Goal: Task Accomplishment & Management: Use online tool/utility

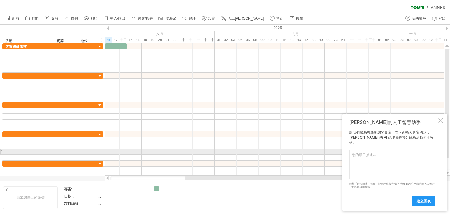
click at [361, 154] on textarea at bounding box center [393, 164] width 88 height 29
paste textarea "緣bae奶酪親子體驗工作坊"
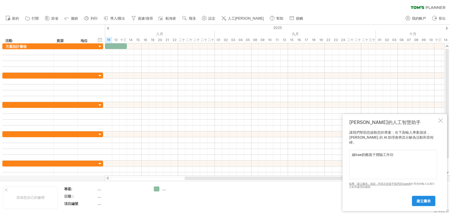
type textarea "緣bae奶酪親子體驗工作坊"
click at [421, 204] on link "建立圖表" at bounding box center [423, 201] width 23 height 10
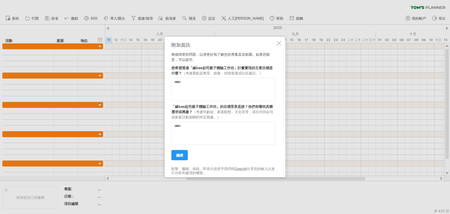
click at [192, 84] on textarea at bounding box center [224, 89] width 104 height 23
paste textarea "**********"
type textarea "**********"
click at [208, 133] on textarea at bounding box center [224, 133] width 104 height 23
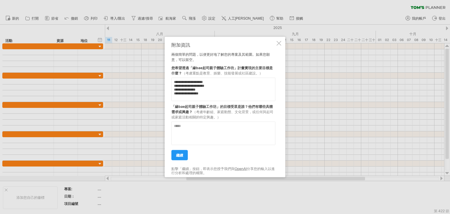
click at [201, 134] on textarea at bounding box center [224, 133] width 104 height 23
paste textarea "**********"
type textarea "**********"
drag, startPoint x: 234, startPoint y: 139, endPoint x: 152, endPoint y: 103, distance: 89.0
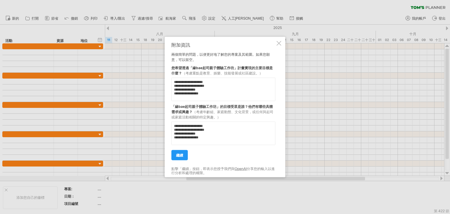
click at [152, 103] on div "嘗試造訪 [DOMAIN_NAME] 再次連接... 0% 清除過濾器 新的" at bounding box center [225, 107] width 450 height 214
paste textarea "**********"
click at [182, 131] on textarea "**********" at bounding box center [224, 133] width 104 height 23
click at [215, 132] on textarea "**********" at bounding box center [224, 133] width 104 height 23
type textarea "**********"
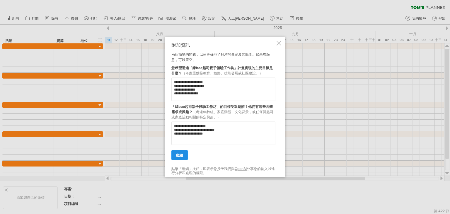
click at [180, 155] on font "繼續" at bounding box center [179, 155] width 7 height 4
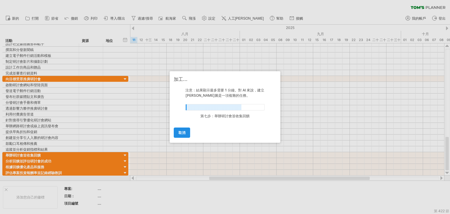
click at [184, 129] on link "取消" at bounding box center [182, 133] width 16 height 10
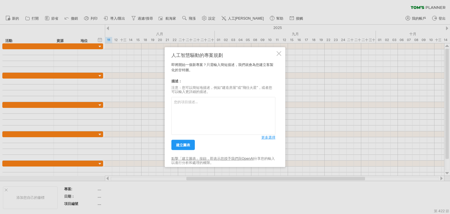
click at [281, 53] on div at bounding box center [279, 53] width 5 height 5
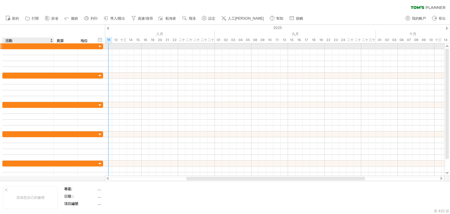
click at [38, 47] on div at bounding box center [28, 46] width 45 height 6
click at [18, 48] on input "text" at bounding box center [28, 46] width 45 height 6
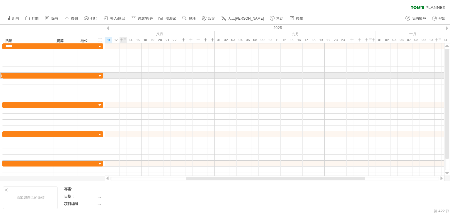
type input "****"
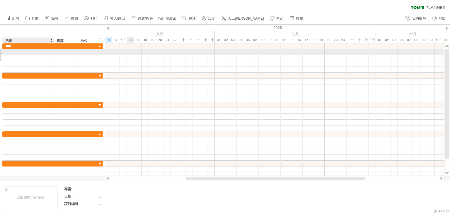
click at [23, 55] on div at bounding box center [28, 58] width 45 height 6
click at [14, 50] on div at bounding box center [28, 52] width 45 height 6
type input "******"
click at [113, 53] on div at bounding box center [275, 52] width 340 height 6
click at [18, 53] on font "方案設計審核" at bounding box center [16, 52] width 21 height 4
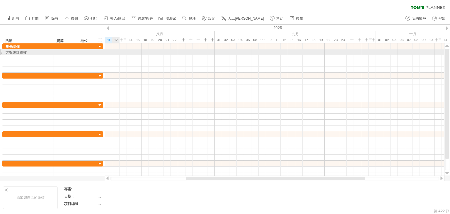
click at [116, 53] on div at bounding box center [275, 52] width 340 height 6
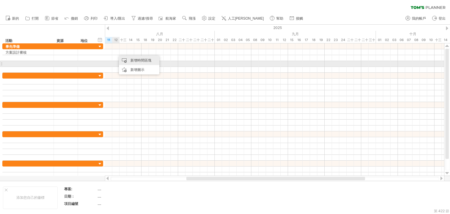
click at [134, 61] on font "新增時間區塊" at bounding box center [140, 60] width 21 height 4
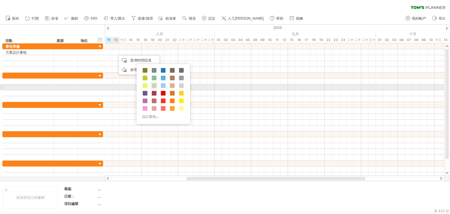
click at [154, 87] on span at bounding box center [154, 85] width 5 height 5
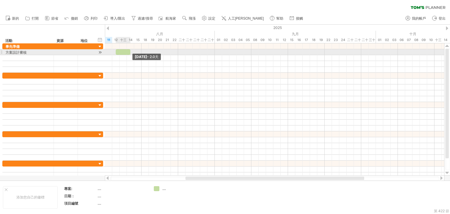
drag, startPoint x: 124, startPoint y: 54, endPoint x: 130, endPoint y: 54, distance: 6.5
click at [130, 54] on span at bounding box center [130, 52] width 2 height 6
click at [119, 51] on div at bounding box center [123, 52] width 15 height 6
click at [125, 50] on div at bounding box center [123, 52] width 15 height 6
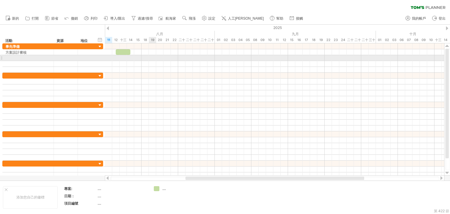
click at [155, 60] on div at bounding box center [275, 58] width 340 height 6
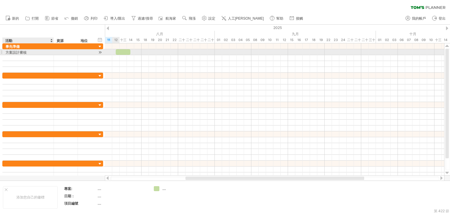
click at [20, 52] on font "方案設計審核" at bounding box center [16, 52] width 21 height 4
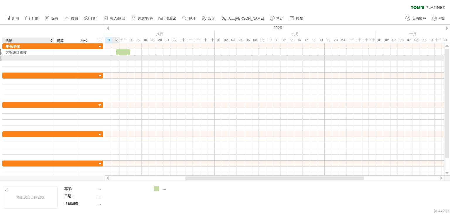
click at [24, 57] on div at bounding box center [28, 58] width 45 height 6
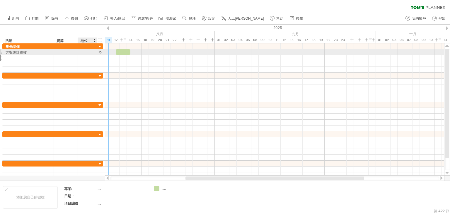
click at [100, 53] on div at bounding box center [100, 52] width 6 height 6
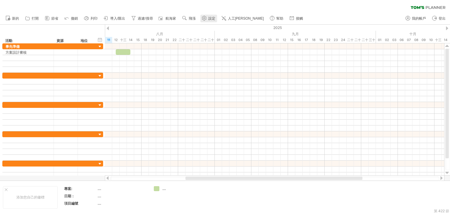
click at [205, 20] on icon at bounding box center [204, 18] width 4 height 4
select select "*"
select select "**"
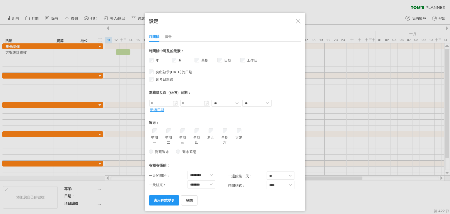
click at [298, 22] on div at bounding box center [298, 21] width 5 height 5
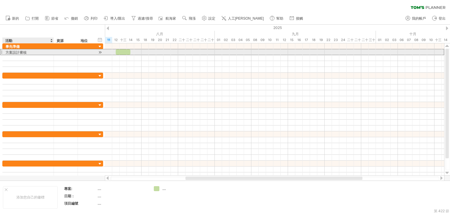
click at [20, 52] on font "方案設計審核" at bounding box center [16, 52] width 21 height 4
click at [99, 52] on div at bounding box center [100, 52] width 6 height 6
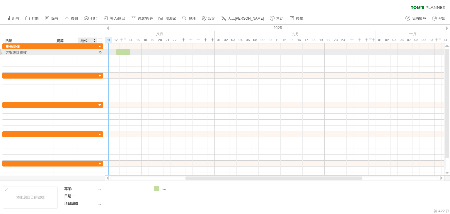
drag, startPoint x: 100, startPoint y: 53, endPoint x: 94, endPoint y: 52, distance: 6.2
click at [94, 52] on div "****** 方案設計審核" at bounding box center [52, 52] width 101 height 6
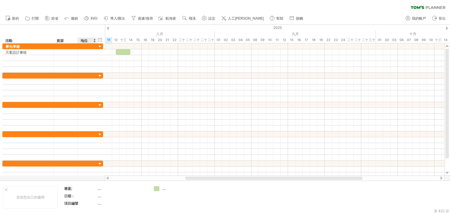
click at [86, 38] on font "地位" at bounding box center [84, 40] width 7 height 4
click at [94, 41] on div at bounding box center [94, 41] width 2 height 6
click at [71, 42] on div "資源" at bounding box center [66, 41] width 18 height 6
click at [79, 42] on div "****** 地位" at bounding box center [87, 41] width 19 height 6
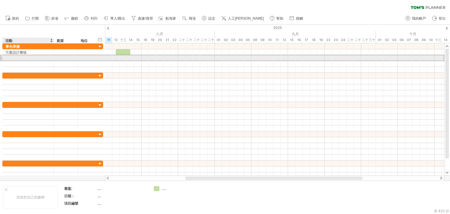
click at [24, 57] on div at bounding box center [28, 58] width 45 height 6
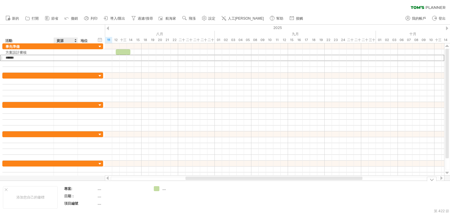
type input "****"
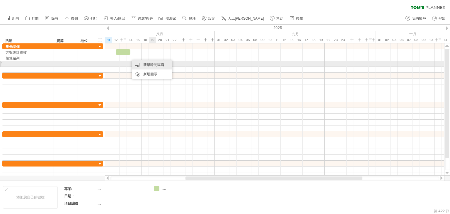
click at [155, 65] on font "新增時間區塊" at bounding box center [153, 64] width 21 height 4
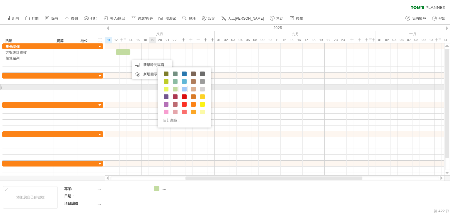
click at [183, 88] on span at bounding box center [184, 89] width 5 height 5
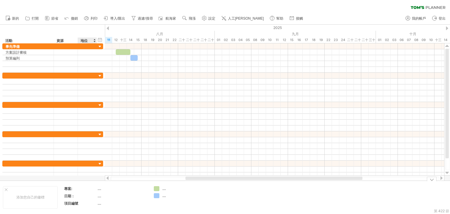
click at [99, 188] on font "...." at bounding box center [100, 188] width 4 height 4
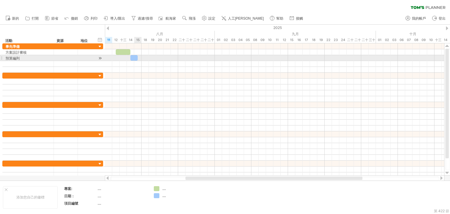
click at [135, 59] on div at bounding box center [133, 58] width 7 height 6
drag, startPoint x: 130, startPoint y: 57, endPoint x: 116, endPoint y: 57, distance: 14.7
click at [116, 57] on span at bounding box center [116, 58] width 2 height 6
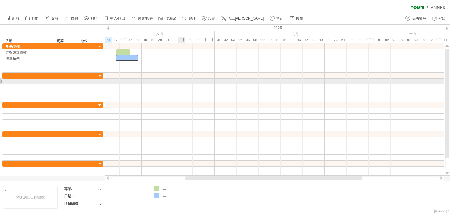
click at [186, 82] on div at bounding box center [275, 82] width 340 height 6
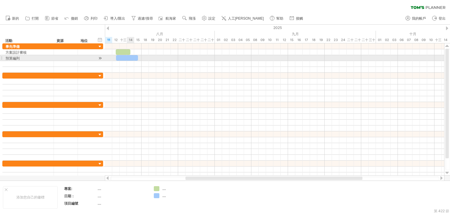
click at [128, 58] on div at bounding box center [127, 58] width 22 height 6
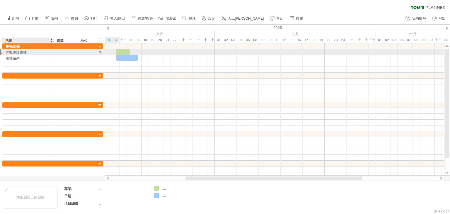
click at [15, 51] on font "方案設計審核" at bounding box center [16, 52] width 21 height 4
click at [27, 51] on div "方案設計審核" at bounding box center [28, 52] width 45 height 6
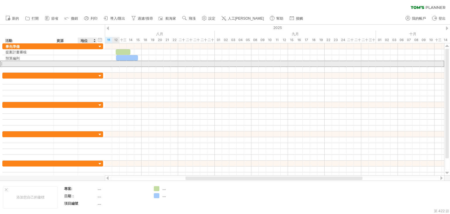
click at [80, 64] on div at bounding box center [87, 64] width 19 height 6
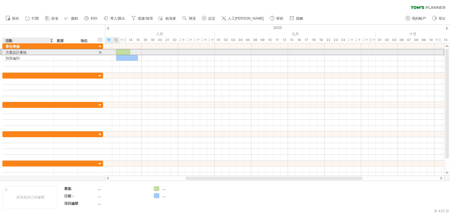
click at [34, 52] on div "方案設計審核" at bounding box center [28, 52] width 45 height 6
click at [18, 52] on input "******" at bounding box center [28, 52] width 45 height 6
click at [26, 52] on input "******" at bounding box center [28, 52] width 45 height 6
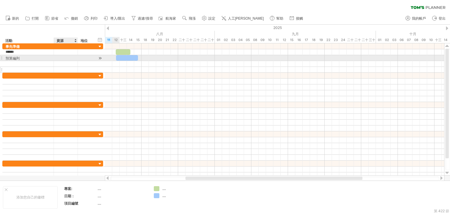
click at [62, 68] on div at bounding box center [66, 70] width 18 height 6
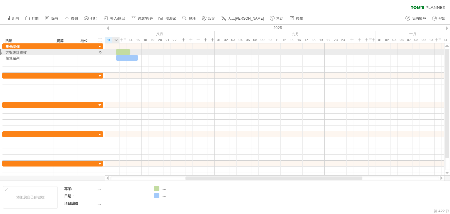
click at [2, 52] on div at bounding box center [1, 52] width 2 height 6
click at [1, 52] on div at bounding box center [1, 52] width 2 height 6
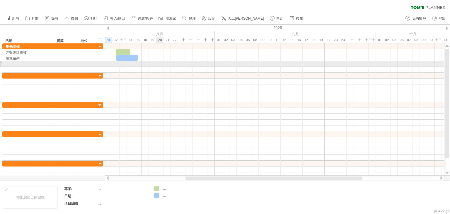
click at [156, 62] on div at bounding box center [275, 64] width 340 height 6
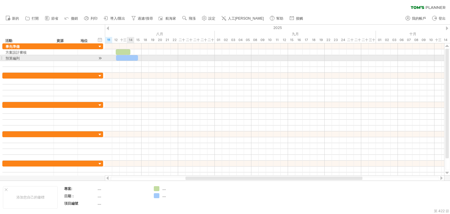
click at [131, 57] on div at bounding box center [127, 58] width 22 height 6
click at [124, 58] on div at bounding box center [127, 58] width 22 height 6
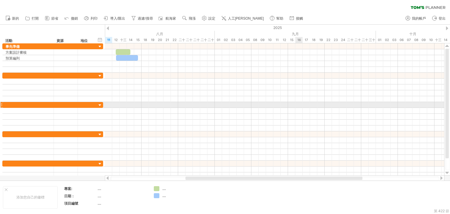
click at [302, 107] on div at bounding box center [275, 105] width 340 height 6
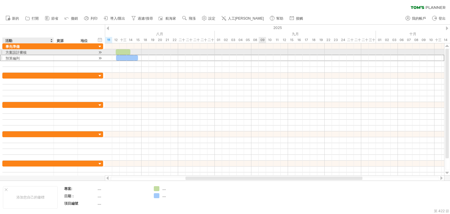
click at [30, 55] on div "預算編列" at bounding box center [28, 58] width 45 height 6
click at [28, 52] on div "方案設計審核" at bounding box center [28, 52] width 45 height 6
click at [28, 52] on input "******" at bounding box center [28, 52] width 45 height 6
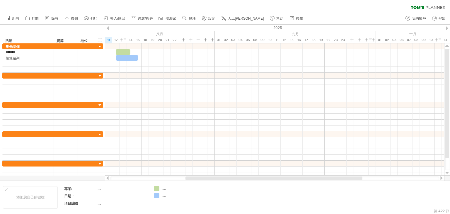
type input "******"
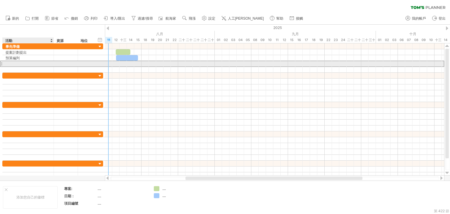
click at [14, 65] on div at bounding box center [28, 64] width 45 height 6
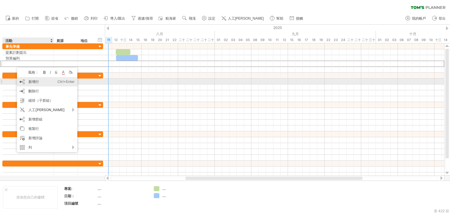
click at [36, 82] on font "新增行" at bounding box center [33, 81] width 11 height 4
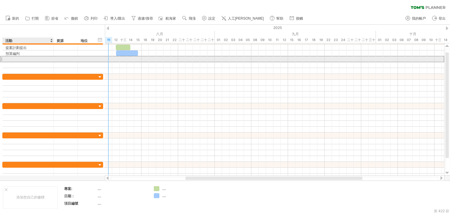
click at [15, 60] on div at bounding box center [28, 59] width 45 height 6
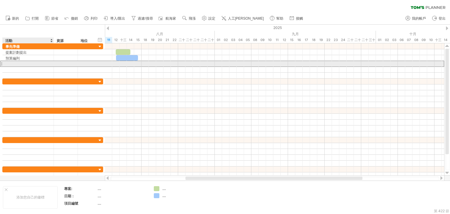
click at [16, 63] on div at bounding box center [28, 64] width 45 height 6
click at [16, 63] on input "text" at bounding box center [28, 64] width 45 height 6
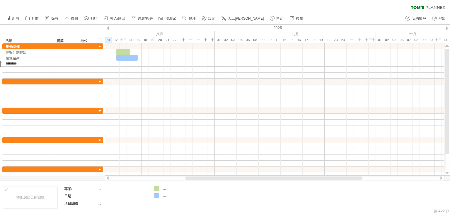
type input "******"
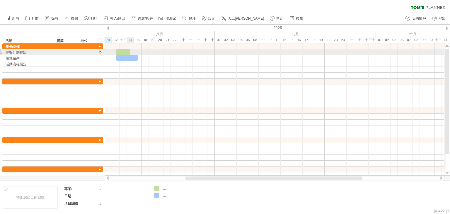
click at [130, 53] on span at bounding box center [130, 52] width 2 height 6
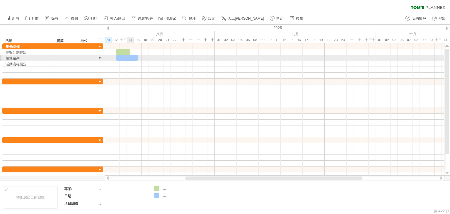
click at [130, 58] on div at bounding box center [127, 58] width 22 height 6
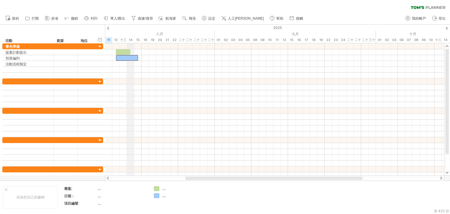
click at [204, 18] on use at bounding box center [204, 18] width 6 height 6
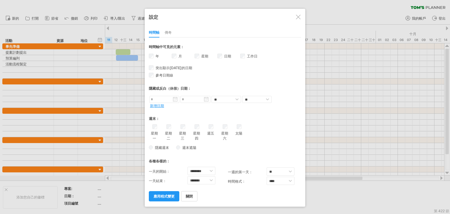
click at [296, 18] on div at bounding box center [298, 17] width 5 height 5
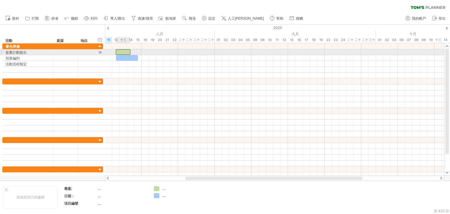
click at [122, 54] on div at bounding box center [123, 52] width 15 height 6
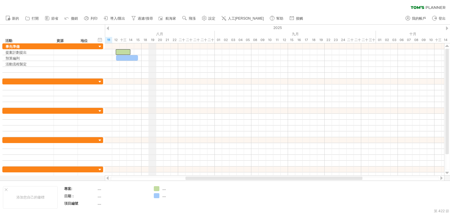
click at [152, 35] on div "八月" at bounding box center [138, 34] width 154 height 6
click at [207, 19] on use at bounding box center [204, 18] width 6 height 6
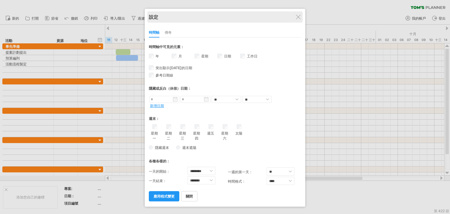
click at [219, 17] on div "設定" at bounding box center [225, 16] width 152 height 11
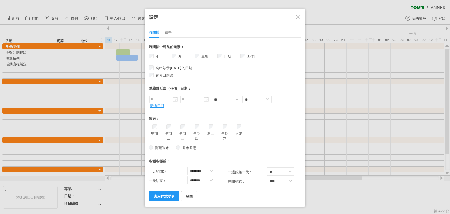
click at [148, 147] on div "設定 時間軸 傳奇 * ** **** **** *** 時間軸中可見的元素： 年 月 星期 從" at bounding box center [225, 108] width 161 height 198
click at [164, 196] on font "應用程式變更" at bounding box center [164, 196] width 21 height 4
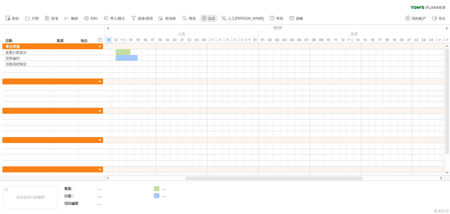
click at [203, 18] on use at bounding box center [204, 18] width 6 height 6
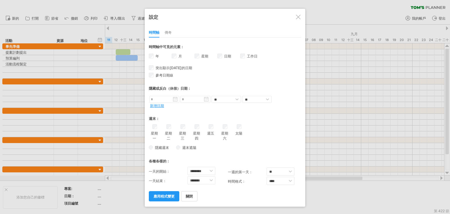
click at [170, 31] on font "傳奇" at bounding box center [168, 32] width 7 height 4
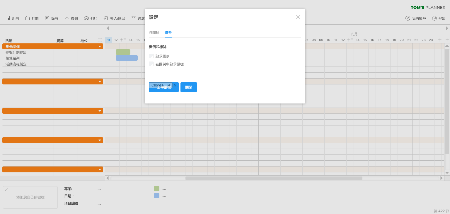
click at [156, 32] on font "時間軸" at bounding box center [154, 32] width 11 height 4
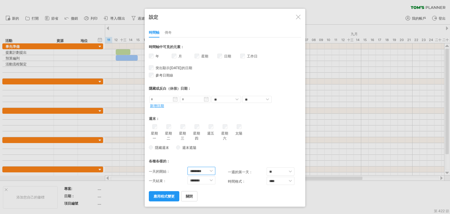
click at [201, 170] on select "******** ******* ******* ******* ******* ******* ******* ******* ******* ******…" at bounding box center [202, 171] width 28 height 8
select select "*"
click at [188, 167] on select "******** ******* ******* ******* ******* ******* ******* ******* ******* ******…" at bounding box center [202, 171] width 28 height 8
click at [201, 179] on select "******* ******* ******* ******* ******* ******* ******* ******* ****** ******* …" at bounding box center [202, 180] width 28 height 8
select select "**"
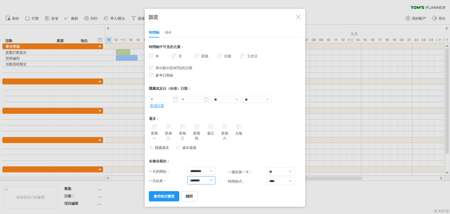
click at [188, 176] on select "******* ******* ******* ******* ******* ******* ******* ******* ****** ******* …" at bounding box center [202, 180] width 28 height 8
click at [168, 194] on font "應用程式變更" at bounding box center [164, 196] width 21 height 4
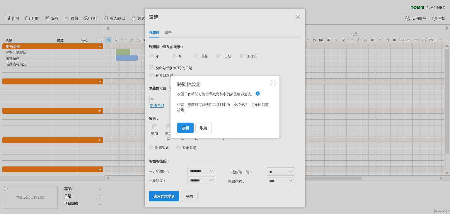
click at [188, 126] on font "改變" at bounding box center [185, 128] width 7 height 4
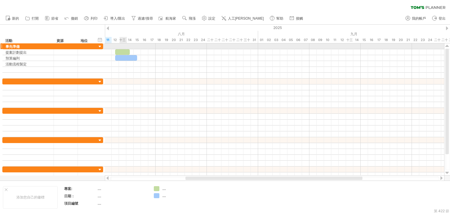
click at [122, 49] on div at bounding box center [275, 46] width 340 height 6
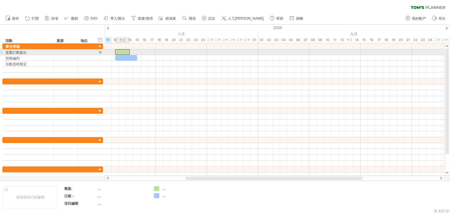
click at [122, 51] on div at bounding box center [122, 52] width 15 height 6
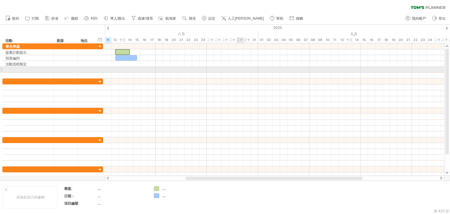
click at [242, 68] on div at bounding box center [275, 70] width 340 height 6
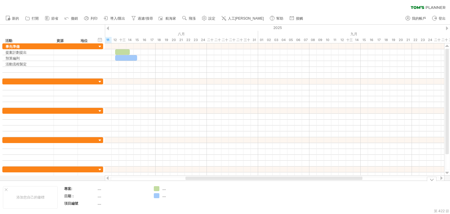
click at [165, 190] on font "...." at bounding box center [164, 188] width 4 height 4
click at [182, 208] on font "僅顯示" at bounding box center [184, 209] width 11 height 4
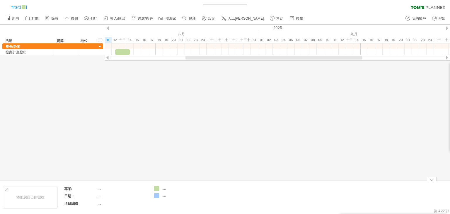
type input "**********"
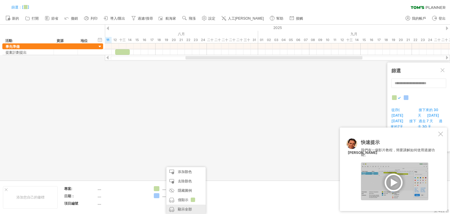
click at [186, 209] on font "顯示全部" at bounding box center [185, 209] width 14 height 4
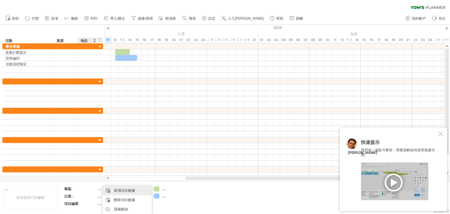
click at [132, 188] on font "新增項目數據" at bounding box center [124, 190] width 21 height 4
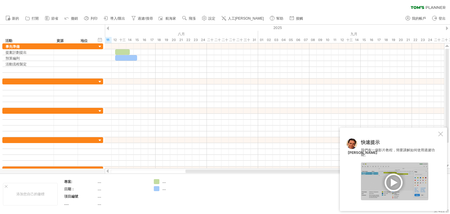
click at [159, 182] on div "嘗試造訪 [DOMAIN_NAME] 再次連接... 0% 篩選： [ ] 清除過濾器" at bounding box center [225, 107] width 450 height 214
click at [172, 177] on div "添加顏色" at bounding box center [181, 181] width 39 height 9
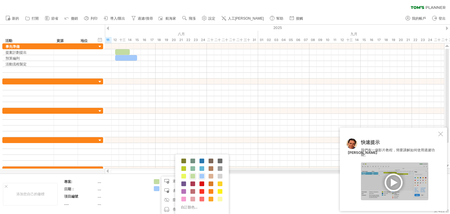
click at [152, 190] on td ".... ...." at bounding box center [174, 194] width 46 height 30
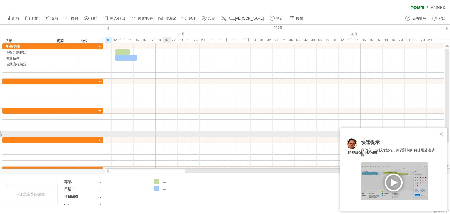
click at [169, 136] on div at bounding box center [275, 134] width 340 height 6
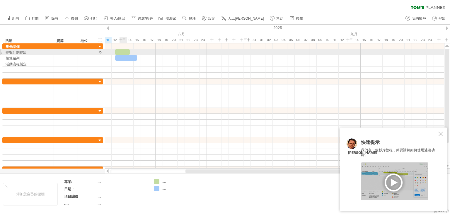
click at [125, 52] on div at bounding box center [122, 52] width 15 height 6
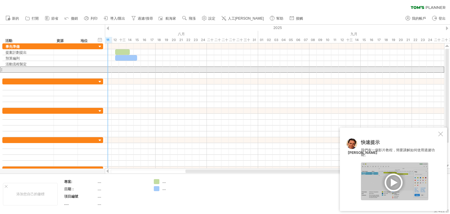
click at [101, 68] on div at bounding box center [52, 70] width 101 height 6
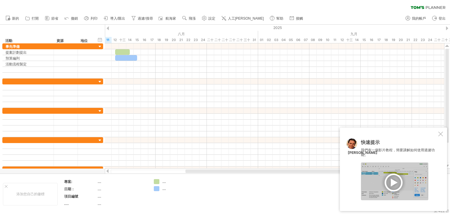
click at [396, 182] on div at bounding box center [394, 181] width 67 height 38
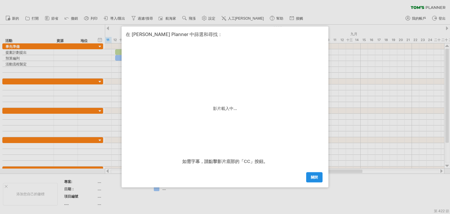
click at [315, 179] on font "關閉" at bounding box center [314, 177] width 7 height 4
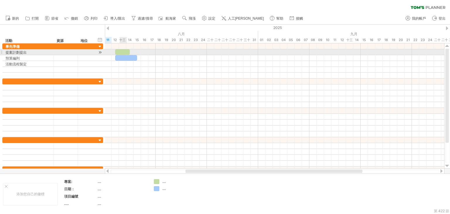
click at [127, 51] on div at bounding box center [122, 52] width 15 height 6
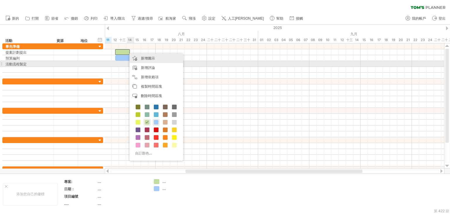
click at [147, 61] on div "新增圖示" at bounding box center [157, 58] width 54 height 9
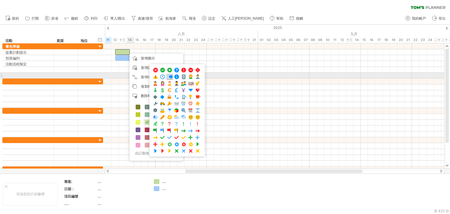
click at [170, 77] on span at bounding box center [170, 77] width 6 height 6
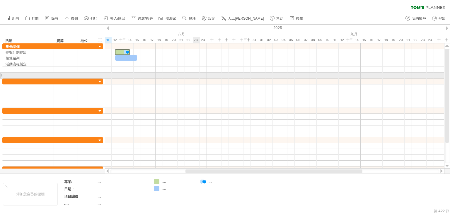
click at [197, 77] on div at bounding box center [275, 76] width 340 height 6
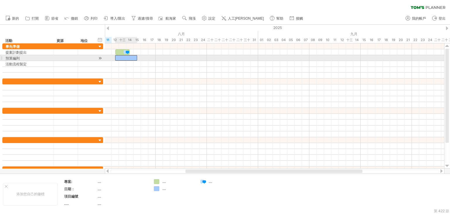
click at [129, 57] on div at bounding box center [126, 58] width 22 height 6
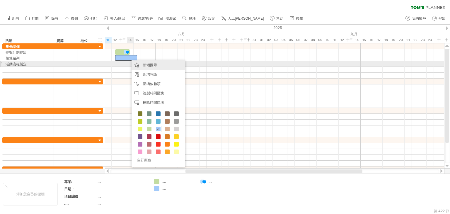
click at [148, 67] on font "新增圖示" at bounding box center [150, 65] width 14 height 4
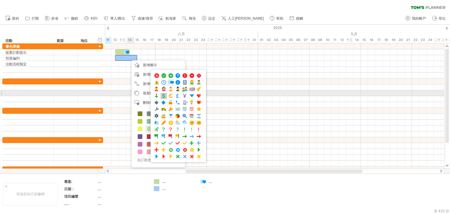
click at [166, 95] on span at bounding box center [164, 96] width 6 height 6
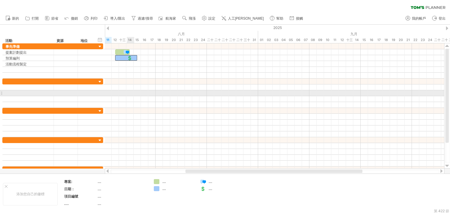
click at [189, 92] on div at bounding box center [275, 93] width 340 height 6
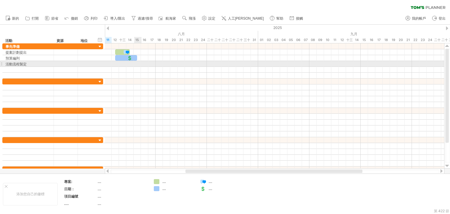
click at [136, 66] on div at bounding box center [275, 64] width 340 height 6
click at [118, 62] on div at bounding box center [275, 64] width 340 height 6
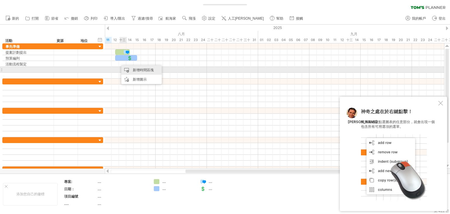
click at [134, 70] on font "新增時間區塊" at bounding box center [143, 70] width 21 height 4
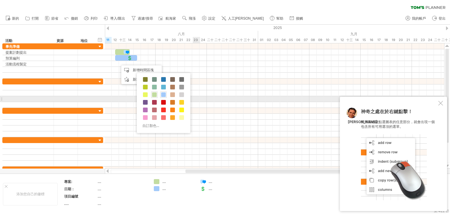
click at [264, 133] on div at bounding box center [275, 134] width 340 height 6
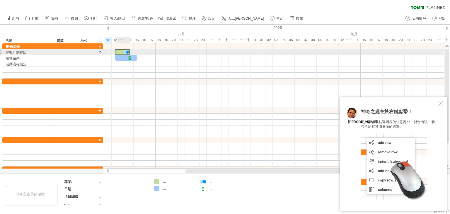
click at [121, 52] on div at bounding box center [122, 52] width 15 height 6
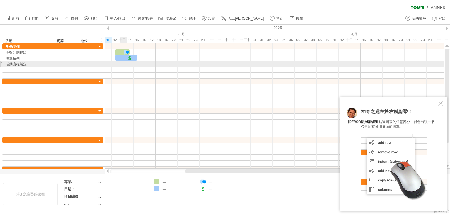
click at [124, 63] on div at bounding box center [275, 64] width 340 height 6
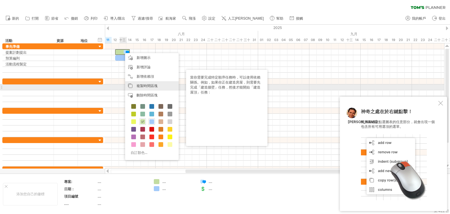
click at [153, 86] on font "複製時間區塊" at bounding box center [147, 86] width 21 height 4
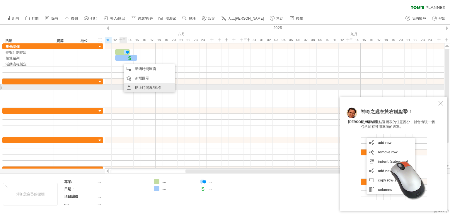
click at [145, 87] on font "貼上時間塊/圖標" at bounding box center [148, 87] width 26 height 4
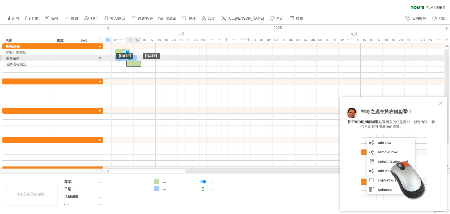
click at [104, 60] on div at bounding box center [104, 60] width 0 height 35
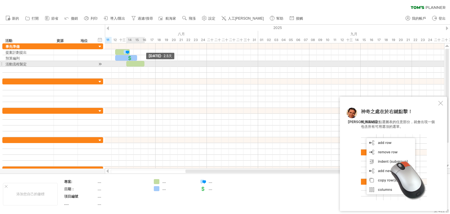
drag, startPoint x: 140, startPoint y: 61, endPoint x: 145, endPoint y: 61, distance: 4.4
click at [145, 61] on span at bounding box center [144, 64] width 2 height 6
click at [162, 67] on div at bounding box center [275, 70] width 340 height 6
click at [136, 63] on div at bounding box center [135, 64] width 18 height 6
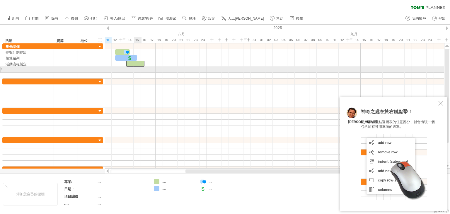
click at [139, 73] on div at bounding box center [275, 76] width 340 height 6
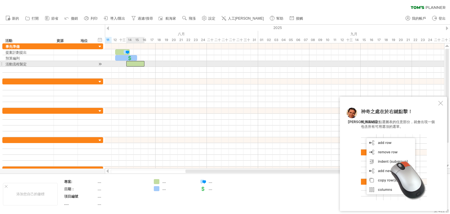
click at [140, 64] on div at bounding box center [135, 64] width 18 height 6
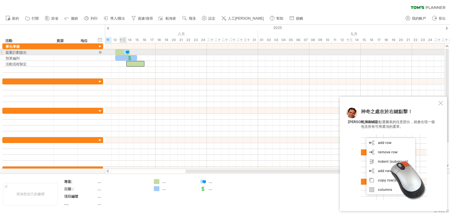
click at [127, 52] on div at bounding box center [126, 52] width 6 height 6
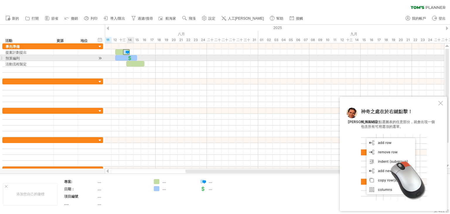
click at [134, 60] on div at bounding box center [126, 58] width 22 height 6
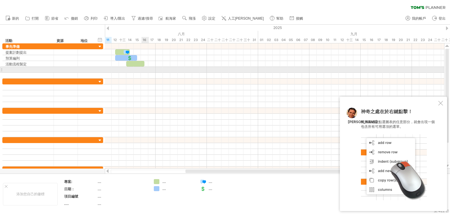
click at [142, 67] on div at bounding box center [275, 70] width 340 height 6
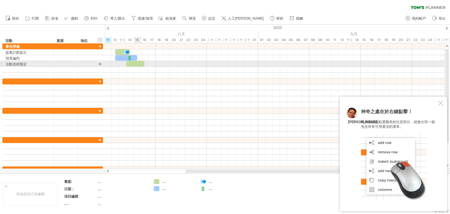
click at [140, 64] on div at bounding box center [135, 64] width 18 height 6
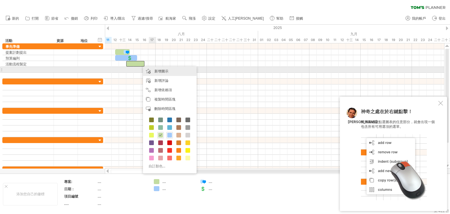
click at [160, 68] on div "新增圖示" at bounding box center [170, 71] width 54 height 9
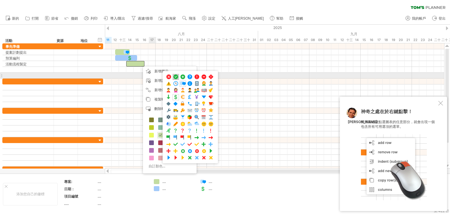
click at [176, 78] on span at bounding box center [176, 77] width 6 height 6
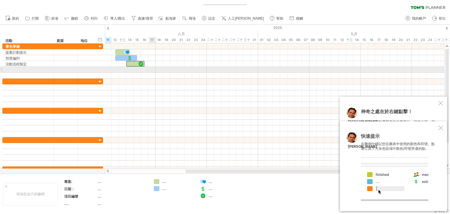
click at [155, 68] on div at bounding box center [275, 70] width 340 height 6
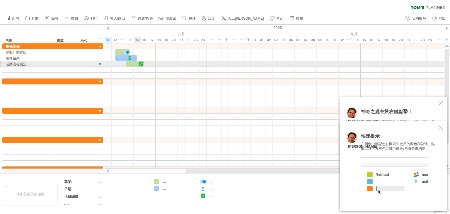
click at [140, 62] on div at bounding box center [141, 64] width 6 height 6
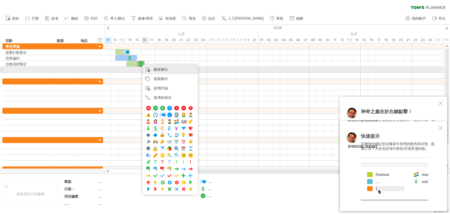
click at [157, 68] on font "刪除圖示" at bounding box center [161, 69] width 14 height 4
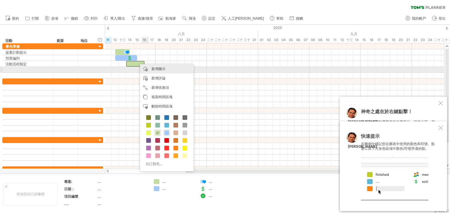
click at [152, 68] on font "新增圖示" at bounding box center [159, 69] width 14 height 4
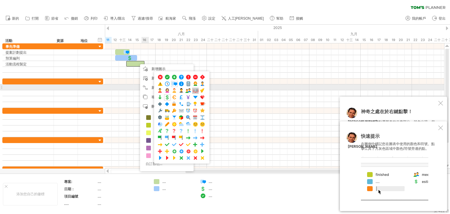
click at [193, 90] on span at bounding box center [196, 91] width 6 height 6
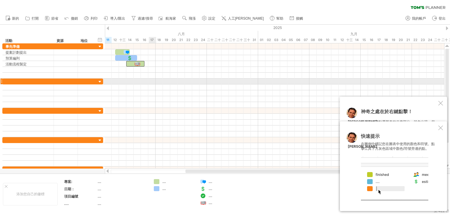
click at [156, 79] on div at bounding box center [275, 82] width 340 height 6
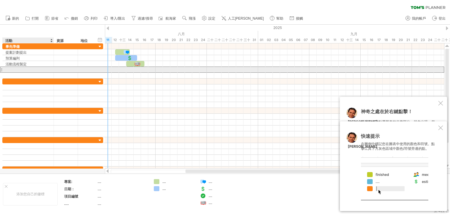
click at [20, 70] on div at bounding box center [28, 70] width 45 height 6
type input "*********"
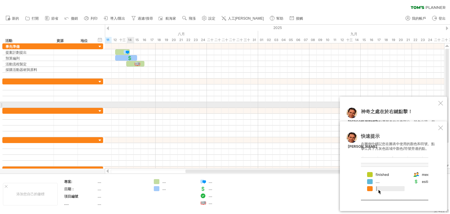
click at [131, 103] on div at bounding box center [275, 105] width 340 height 6
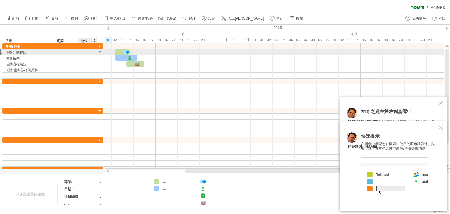
click at [93, 50] on div at bounding box center [87, 52] width 13 height 6
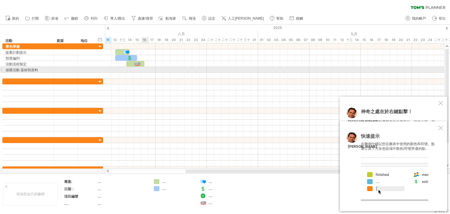
click at [147, 68] on div at bounding box center [275, 70] width 340 height 6
click at [23, 71] on font "採購活動 器材與原料" at bounding box center [22, 70] width 33 height 4
click at [21, 69] on font "採購活動 器材與原料" at bounding box center [22, 70] width 33 height 4
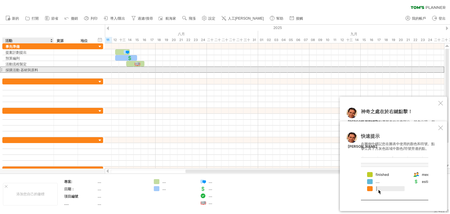
click at [20, 69] on font "採購活動 器材與原料" at bounding box center [22, 70] width 33 height 4
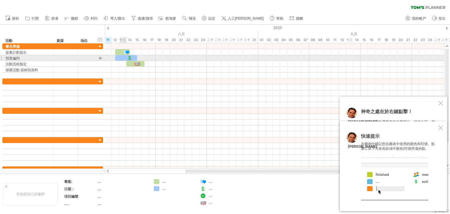
click at [122, 55] on div at bounding box center [126, 58] width 22 height 6
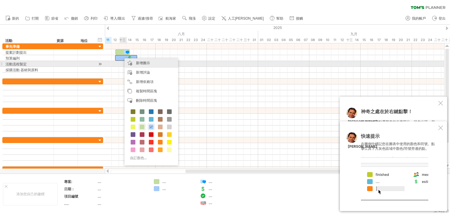
click at [135, 62] on div "新增圖示" at bounding box center [152, 62] width 54 height 9
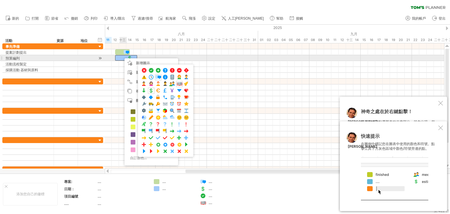
click at [124, 58] on div at bounding box center [126, 58] width 22 height 6
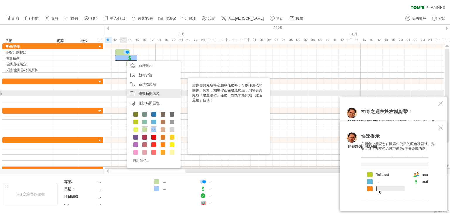
click at [154, 94] on font "複製時間區塊" at bounding box center [149, 93] width 21 height 4
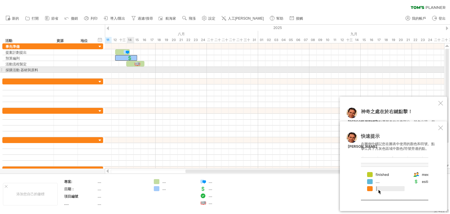
click at [133, 69] on div at bounding box center [275, 70] width 340 height 6
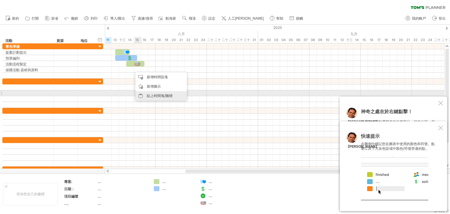
click at [156, 95] on font "貼上時間塊/圖標" at bounding box center [160, 96] width 26 height 4
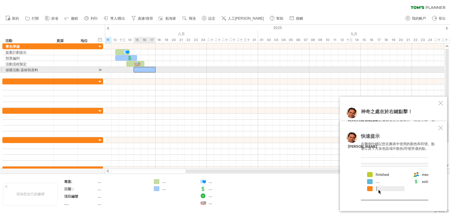
drag, startPoint x: 139, startPoint y: 67, endPoint x: 145, endPoint y: 68, distance: 6.2
click at [142, 68] on div at bounding box center [145, 70] width 22 height 6
click at [157, 68] on div at bounding box center [156, 70] width 22 height 6
click at [155, 68] on div at bounding box center [152, 70] width 22 height 6
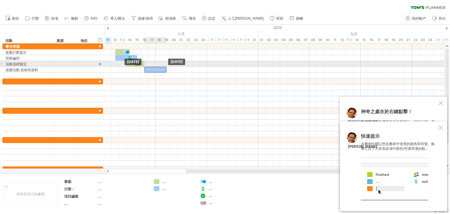
drag, startPoint x: 155, startPoint y: 68, endPoint x: 158, endPoint y: 67, distance: 3.0
click at [158, 67] on div at bounding box center [156, 70] width 22 height 6
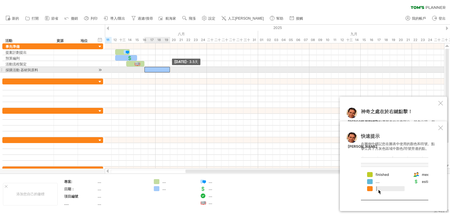
drag, startPoint x: 165, startPoint y: 70, endPoint x: 170, endPoint y: 70, distance: 4.4
click at [170, 70] on span at bounding box center [170, 70] width 2 height 6
click at [180, 70] on div at bounding box center [275, 70] width 340 height 6
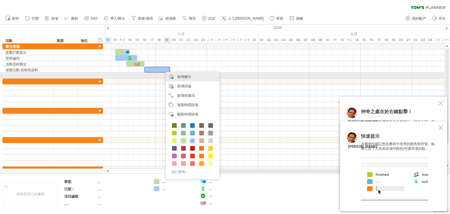
click at [184, 74] on font "新增圖示" at bounding box center [184, 76] width 14 height 4
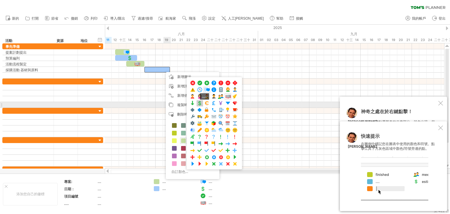
click at [199, 102] on span at bounding box center [200, 104] width 6 height 6
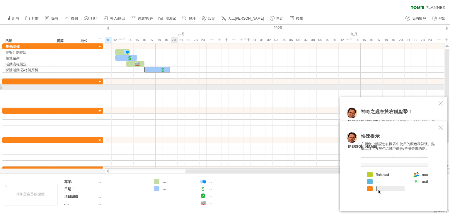
click at [178, 88] on div at bounding box center [275, 87] width 340 height 6
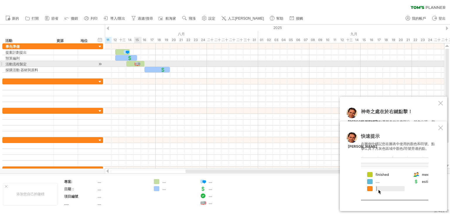
click at [137, 63] on div at bounding box center [137, 64] width 6 height 6
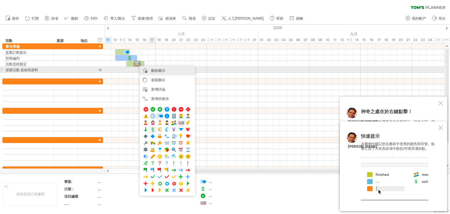
click at [162, 70] on font "刪除圖示" at bounding box center [158, 70] width 14 height 4
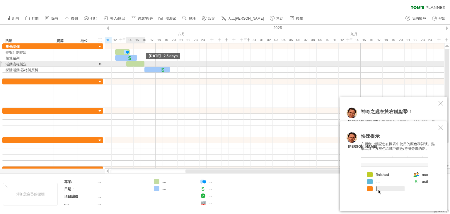
click at [145, 62] on span at bounding box center [144, 64] width 2 height 6
click at [142, 62] on div at bounding box center [135, 64] width 18 height 6
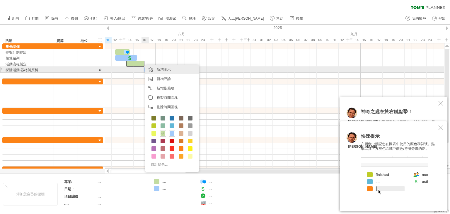
click at [162, 69] on font "新增圖示" at bounding box center [164, 69] width 14 height 4
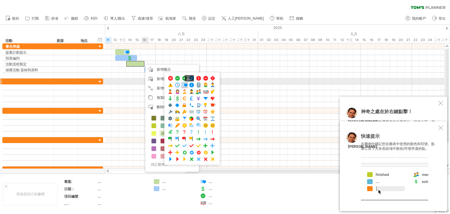
click at [183, 84] on span at bounding box center [185, 85] width 6 height 6
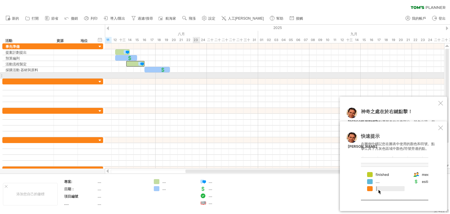
click at [211, 74] on div at bounding box center [275, 76] width 340 height 6
click at [19, 77] on div at bounding box center [28, 76] width 45 height 6
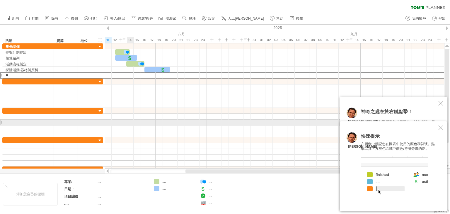
type input "*"
type input "********"
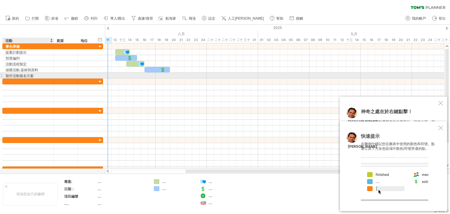
click at [34, 75] on div "製作活動報名方案" at bounding box center [28, 76] width 45 height 6
click at [34, 75] on input "********" at bounding box center [28, 76] width 45 height 6
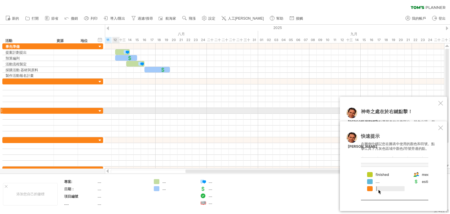
click at [113, 109] on div at bounding box center [275, 111] width 340 height 6
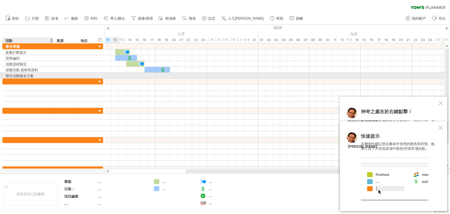
click at [26, 77] on font "製作活動報名方案" at bounding box center [20, 76] width 28 height 4
click at [172, 76] on div at bounding box center [275, 76] width 340 height 6
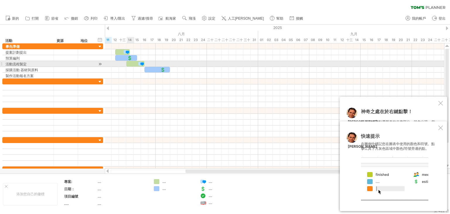
click at [133, 64] on div at bounding box center [135, 64] width 18 height 6
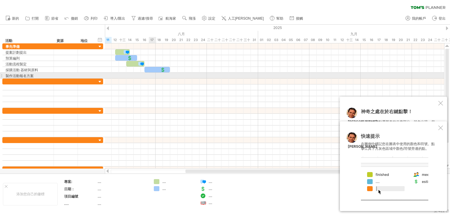
click at [154, 77] on div at bounding box center [275, 76] width 340 height 6
click at [150, 76] on div at bounding box center [275, 76] width 340 height 6
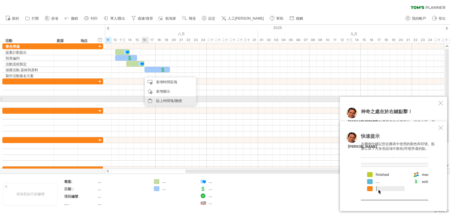
click at [162, 99] on font "貼上時間塊/圖標" at bounding box center [169, 101] width 26 height 4
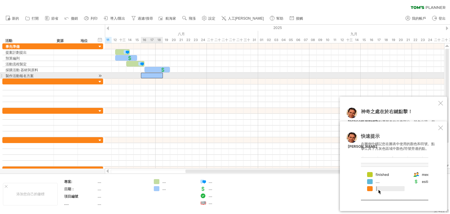
click at [148, 75] on div at bounding box center [152, 76] width 22 height 6
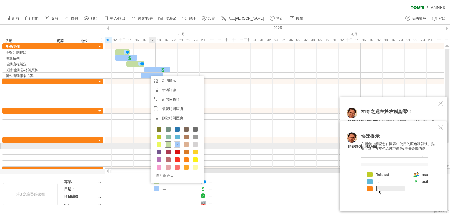
click at [169, 145] on span at bounding box center [168, 144] width 5 height 5
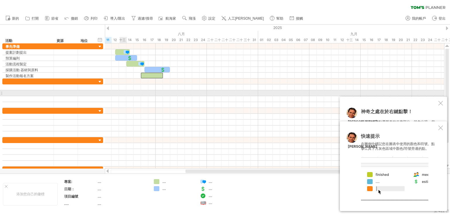
click at [120, 92] on div at bounding box center [275, 93] width 340 height 6
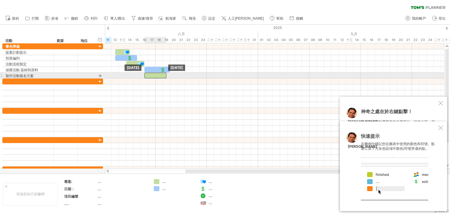
click at [153, 75] on div at bounding box center [156, 76] width 22 height 6
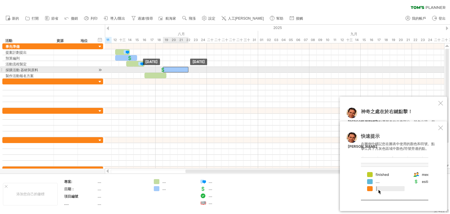
drag, startPoint x: 156, startPoint y: 69, endPoint x: 175, endPoint y: 70, distance: 19.4
click at [175, 70] on div at bounding box center [176, 70] width 26 height 6
drag, startPoint x: 162, startPoint y: 68, endPoint x: 184, endPoint y: 68, distance: 22.0
click at [184, 68] on div at bounding box center [185, 70] width 6 height 6
click at [202, 74] on div at bounding box center [275, 76] width 340 height 6
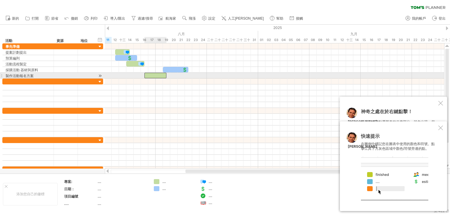
click at [159, 74] on div at bounding box center [156, 76] width 22 height 6
drag, startPoint x: 144, startPoint y: 74, endPoint x: 141, endPoint y: 75, distance: 3.1
click at [141, 75] on span at bounding box center [141, 76] width 2 height 6
click at [151, 74] on div at bounding box center [154, 76] width 26 height 6
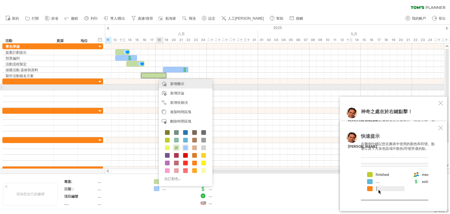
click at [183, 86] on font "新增圖示" at bounding box center [177, 84] width 14 height 4
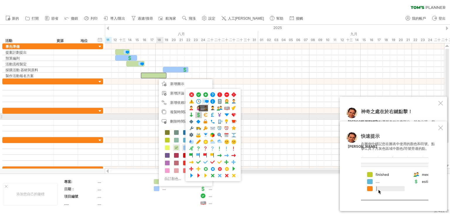
click at [198, 114] on span at bounding box center [199, 115] width 6 height 6
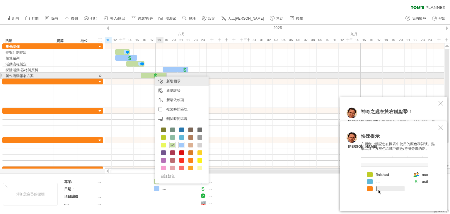
click at [168, 78] on div "新增圖示" at bounding box center [182, 81] width 54 height 9
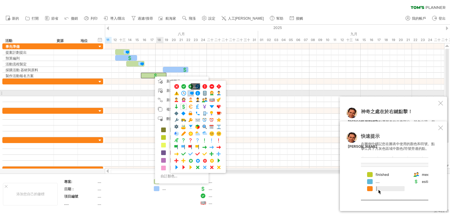
click at [191, 94] on span at bounding box center [191, 94] width 6 height 6
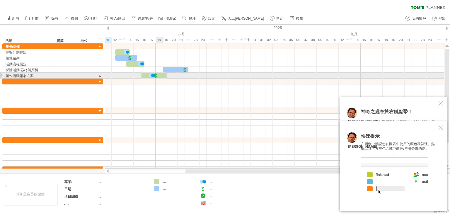
click at [156, 75] on div at bounding box center [156, 76] width 6 height 6
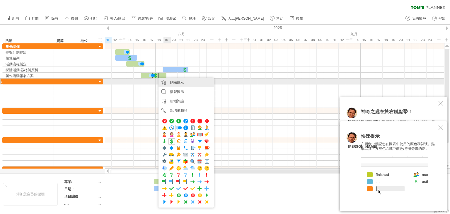
click at [179, 84] on font "刪除圖示" at bounding box center [177, 82] width 14 height 4
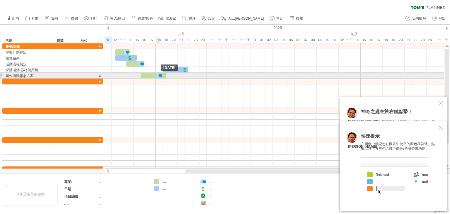
drag, startPoint x: 154, startPoint y: 74, endPoint x: 161, endPoint y: 76, distance: 7.8
click at [161, 76] on div at bounding box center [159, 76] width 6 height 6
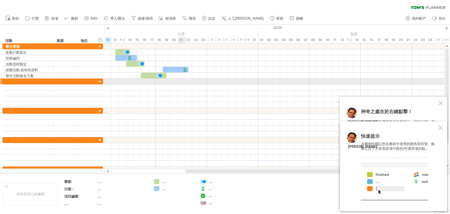
click at [185, 79] on div at bounding box center [275, 82] width 340 height 6
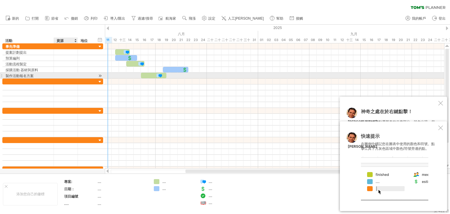
click at [56, 75] on div at bounding box center [66, 76] width 24 height 6
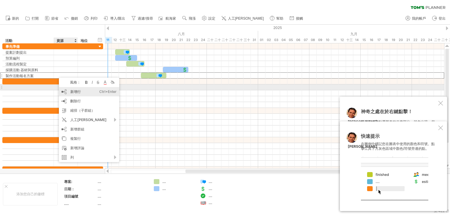
click at [71, 90] on font "新增行" at bounding box center [75, 91] width 11 height 4
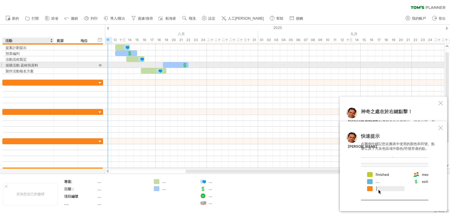
click at [35, 67] on font "採購活動 器材與原料" at bounding box center [22, 65] width 33 height 4
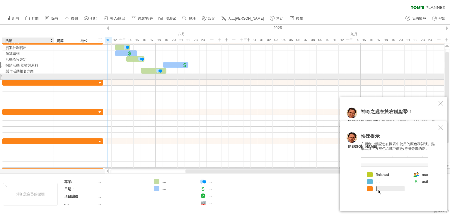
drag, startPoint x: 30, startPoint y: 65, endPoint x: 28, endPoint y: 78, distance: 13.7
click at [28, 78] on div "**** 事先準備 ****** 提案計劃提出 **** 預算編列 ****** 活動流程製定 ********* 採購活動 器材與原料 ******** 製…" at bounding box center [52, 59] width 101 height 41
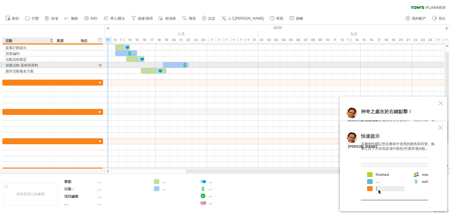
click at [28, 66] on font "採購活動 器材與原料" at bounding box center [22, 65] width 33 height 4
click at [2, 65] on div at bounding box center [1, 65] width 2 height 6
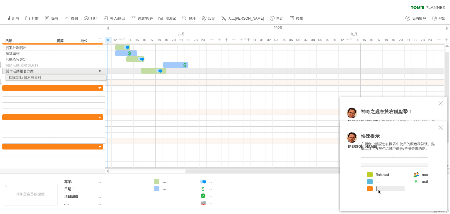
drag, startPoint x: 2, startPoint y: 65, endPoint x: 3, endPoint y: 77, distance: 11.5
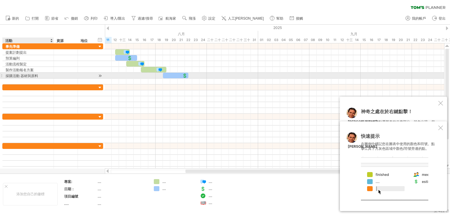
click at [28, 78] on font "採購活動 器材與原料" at bounding box center [22, 76] width 33 height 4
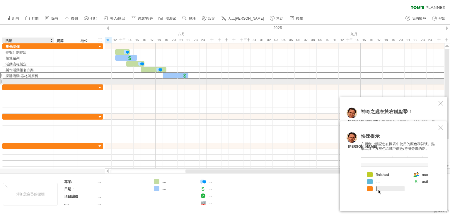
click at [28, 81] on div at bounding box center [28, 82] width 45 height 6
click at [31, 82] on div "回饋調查表" at bounding box center [28, 82] width 45 height 6
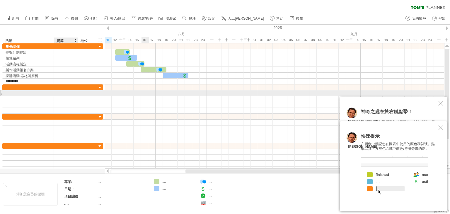
type input "*******"
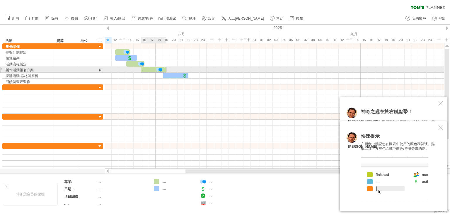
click at [144, 71] on div at bounding box center [154, 70] width 26 height 6
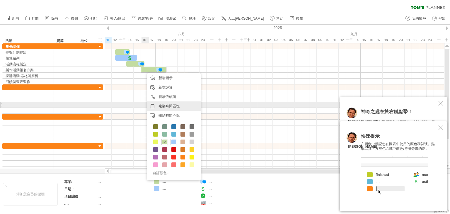
click at [174, 104] on font "複製時間區塊" at bounding box center [169, 106] width 21 height 4
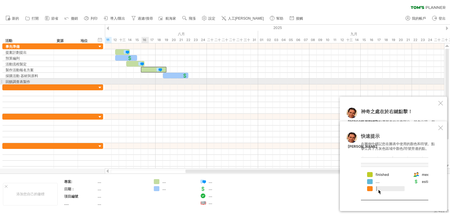
click at [143, 81] on div at bounding box center [275, 82] width 340 height 6
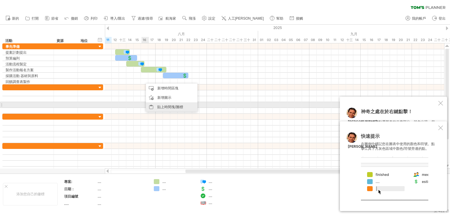
click at [168, 105] on font "貼上時間塊/圖標" at bounding box center [170, 107] width 26 height 4
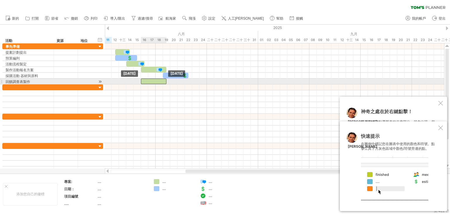
drag, startPoint x: 151, startPoint y: 82, endPoint x: 148, endPoint y: 82, distance: 3.5
click at [148, 82] on div at bounding box center [154, 82] width 26 height 6
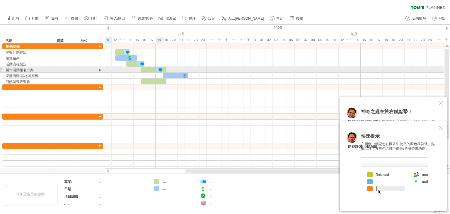
click at [159, 70] on div at bounding box center [159, 70] width 6 height 6
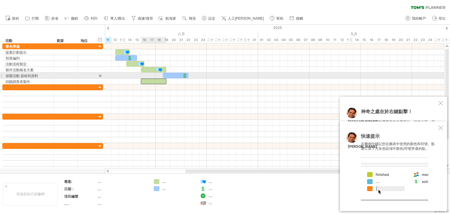
click at [160, 79] on div at bounding box center [154, 82] width 26 height 6
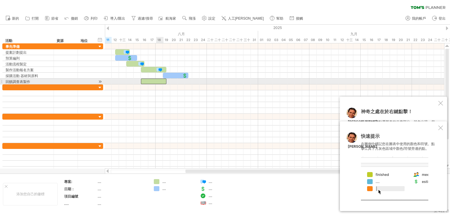
click at [161, 81] on div at bounding box center [154, 82] width 26 height 6
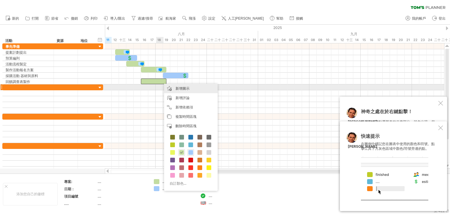
click at [180, 89] on font "新增圖示" at bounding box center [183, 88] width 14 height 4
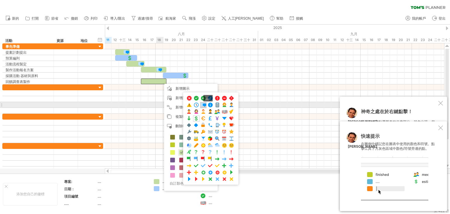
click at [204, 105] on span at bounding box center [204, 105] width 6 height 6
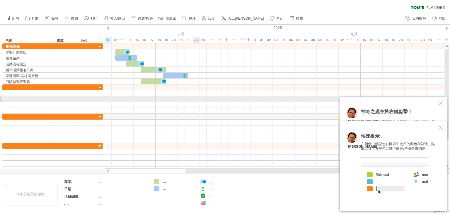
click at [199, 98] on div at bounding box center [275, 99] width 340 height 6
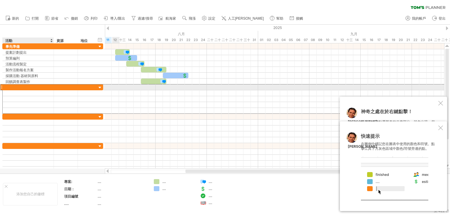
click at [43, 86] on div at bounding box center [28, 87] width 45 height 6
click at [11, 87] on input "text" at bounding box center [28, 87] width 45 height 6
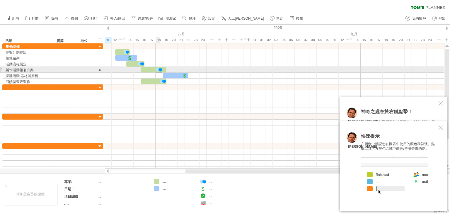
click at [159, 69] on div at bounding box center [159, 70] width 6 height 6
drag, startPoint x: 160, startPoint y: 69, endPoint x: 163, endPoint y: 69, distance: 3.0
click at [163, 69] on div at bounding box center [163, 70] width 6 height 6
click at [214, 69] on div at bounding box center [275, 70] width 340 height 6
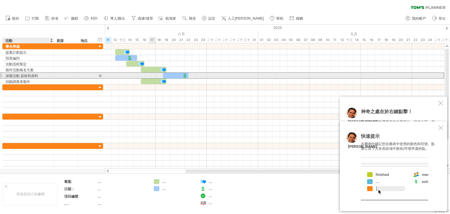
click at [21, 75] on font "採購活動 器材與原料" at bounding box center [22, 76] width 33 height 4
click at [23, 74] on font "採購活動 器材與原料" at bounding box center [22, 76] width 33 height 4
click at [14, 78] on div "********* 採購活動 器材與原料" at bounding box center [52, 75] width 101 height 6
click at [15, 76] on font "採購活動 器材與原料" at bounding box center [22, 76] width 33 height 4
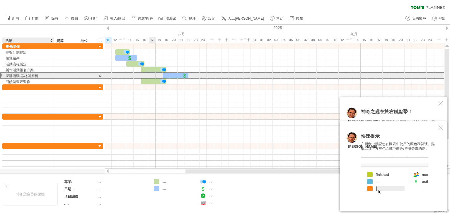
click at [15, 76] on font "採購活動 器材與原料" at bounding box center [22, 76] width 33 height 4
click at [36, 75] on font "採購活動 器材與原料" at bounding box center [22, 76] width 33 height 4
click at [21, 75] on font "採購活動 器材與原料" at bounding box center [22, 76] width 33 height 4
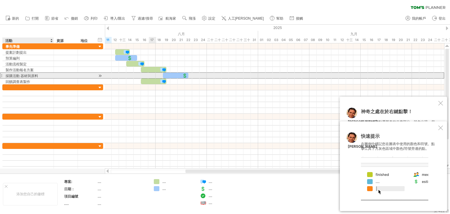
click at [40, 74] on div "採購活動 器材與原料" at bounding box center [28, 76] width 45 height 6
click at [11, 76] on input "*********" at bounding box center [28, 76] width 45 height 6
click at [34, 75] on input "*******" at bounding box center [28, 76] width 45 height 6
type input "**********"
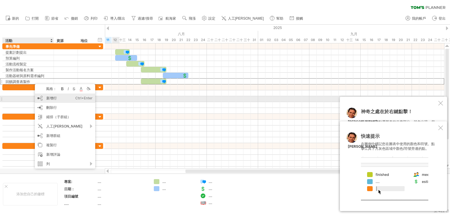
click at [53, 99] on font "新增行" at bounding box center [51, 98] width 11 height 4
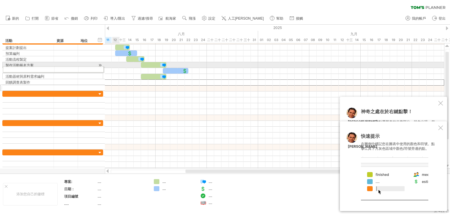
drag, startPoint x: 2, startPoint y: 81, endPoint x: 0, endPoint y: 68, distance: 13.1
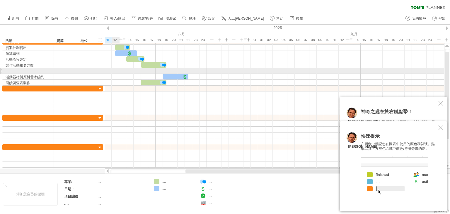
click at [0, 68] on div "**********" at bounding box center [51, 106] width 103 height 135
drag, startPoint x: 2, startPoint y: 71, endPoint x: 1, endPoint y: 66, distance: 5.4
click at [2, 71] on div at bounding box center [1, 71] width 2 height 6
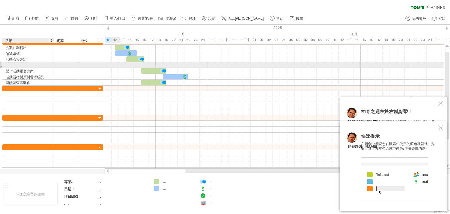
click at [19, 65] on div at bounding box center [28, 65] width 45 height 6
click at [26, 63] on input "*****" at bounding box center [28, 65] width 45 height 6
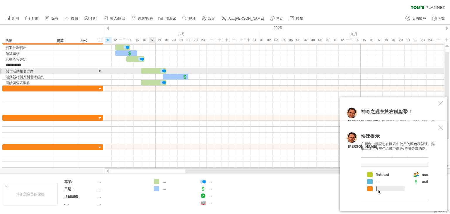
click at [152, 70] on div at bounding box center [154, 71] width 26 height 6
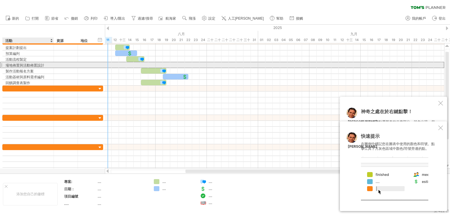
click at [33, 66] on font "場地佈置與活動佈置設計" at bounding box center [25, 65] width 39 height 4
click at [21, 66] on font "場地佈置與活動佈置設計" at bounding box center [25, 65] width 39 height 4
click at [20, 65] on font "場地佈置與活動佈置設計" at bounding box center [25, 65] width 39 height 4
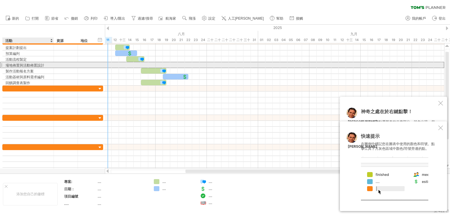
click at [40, 65] on font "場地佈置與活動佈置設計" at bounding box center [25, 65] width 39 height 4
click at [15, 66] on font "場地佈置與活動佈置設計" at bounding box center [25, 65] width 39 height 4
click at [18, 66] on font "場地佈置與活動佈置設計" at bounding box center [25, 65] width 39 height 4
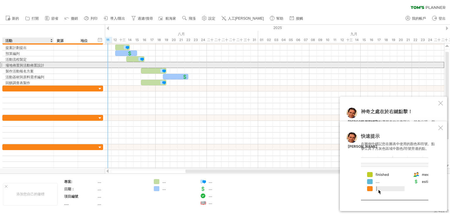
click at [18, 66] on font "場地佈置與活動佈置設計" at bounding box center [25, 65] width 39 height 4
click at [37, 64] on font "場地佈置與活動佈置設計" at bounding box center [25, 65] width 39 height 4
click at [13, 64] on font "場地佈置與活動佈置設計" at bounding box center [25, 65] width 39 height 4
click at [19, 64] on font "場地佈置與活動佈置設計" at bounding box center [25, 65] width 39 height 4
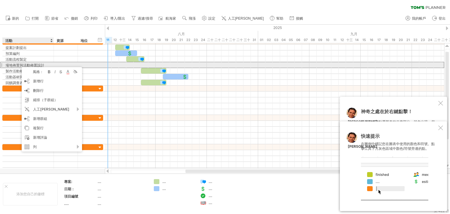
click at [16, 64] on font "場地佈置與活動佈置設計" at bounding box center [25, 65] width 39 height 4
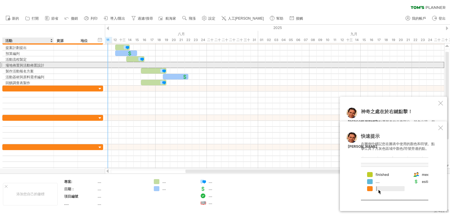
click at [16, 64] on font "場地佈置與活動佈置設計" at bounding box center [25, 65] width 39 height 4
click at [46, 64] on div "場地佈置與活動佈置設計" at bounding box center [28, 65] width 45 height 6
click at [20, 63] on input "**********" at bounding box center [28, 65] width 45 height 6
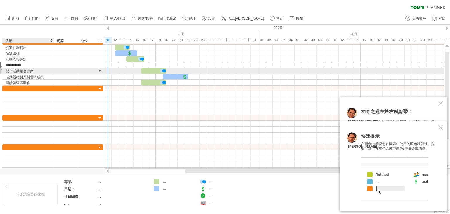
click at [49, 73] on div "製作活動報名方案" at bounding box center [28, 71] width 45 height 6
click at [149, 69] on div at bounding box center [154, 71] width 26 height 6
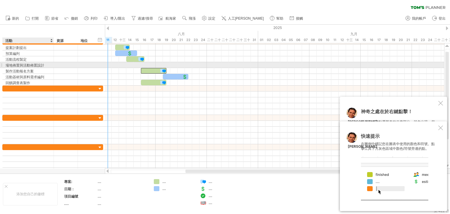
click at [28, 63] on font "場地佈置與活動佈置設計" at bounding box center [25, 65] width 39 height 4
click at [18, 64] on font "場地佈置與活動佈置設計" at bounding box center [25, 65] width 39 height 4
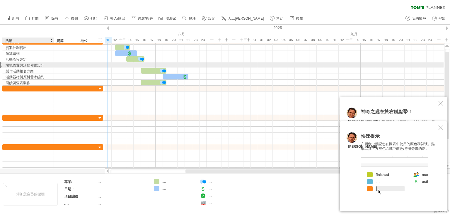
click at [18, 64] on font "場地佈置與活動佈置設計" at bounding box center [25, 65] width 39 height 4
click at [21, 66] on font "場地佈置與活動佈置設計" at bounding box center [25, 65] width 39 height 4
click at [47, 64] on div "場地佈置與活動佈置設計" at bounding box center [28, 65] width 45 height 6
click at [0, 0] on input "**********" at bounding box center [0, 0] width 0 height 0
click at [47, 64] on input "**********" at bounding box center [28, 65] width 45 height 6
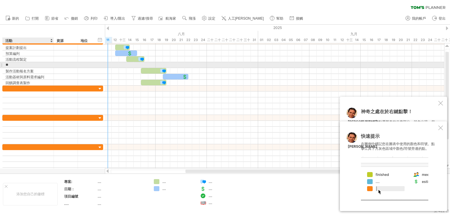
type input "*"
type input "********"
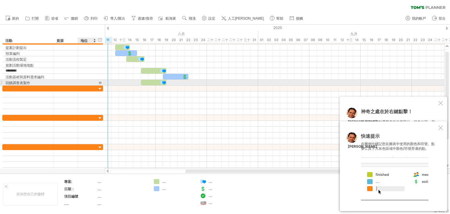
click at [84, 82] on div at bounding box center [87, 83] width 13 height 6
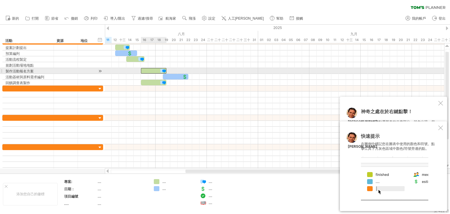
click at [150, 70] on div at bounding box center [154, 71] width 26 height 6
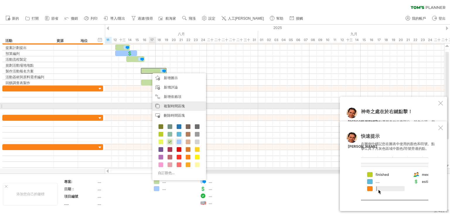
click at [178, 108] on font "複製時間區塊" at bounding box center [174, 106] width 21 height 4
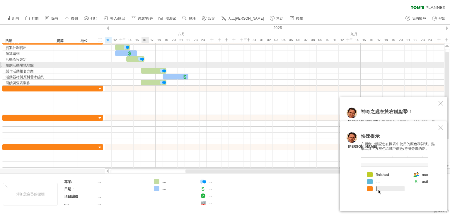
click at [142, 64] on div at bounding box center [275, 65] width 340 height 6
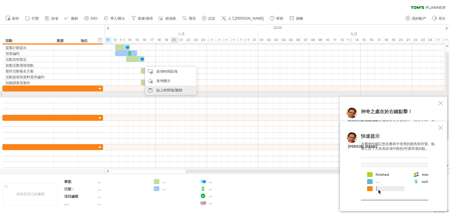
click at [171, 92] on font "貼上時間塊/圖標" at bounding box center [170, 90] width 26 height 4
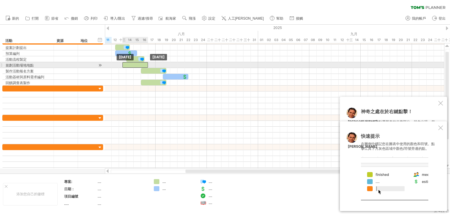
drag, startPoint x: 148, startPoint y: 64, endPoint x: 129, endPoint y: 64, distance: 19.1
click at [129, 64] on div at bounding box center [136, 65] width 26 height 6
drag, startPoint x: 135, startPoint y: 65, endPoint x: 141, endPoint y: 66, distance: 6.9
click at [141, 66] on div at bounding box center [143, 65] width 26 height 6
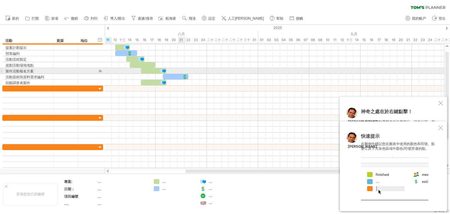
click at [179, 69] on div at bounding box center [275, 71] width 340 height 6
click at [163, 71] on div at bounding box center [163, 71] width 6 height 6
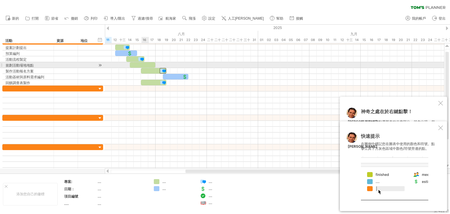
click at [142, 63] on div at bounding box center [143, 65] width 26 height 6
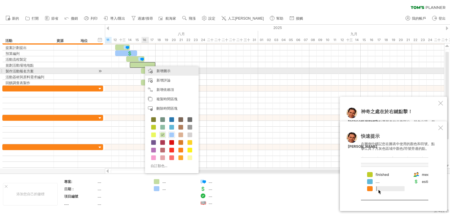
click at [171, 72] on div "新增圖示" at bounding box center [172, 70] width 54 height 9
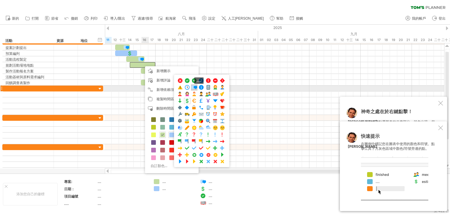
click at [194, 87] on span at bounding box center [194, 88] width 6 height 6
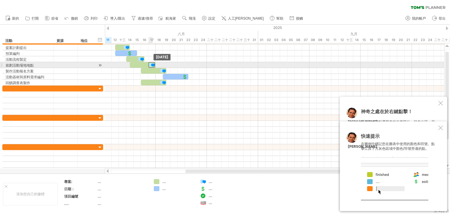
drag, startPoint x: 141, startPoint y: 66, endPoint x: 153, endPoint y: 66, distance: 12.6
click at [153, 66] on div at bounding box center [152, 65] width 6 height 6
click at [203, 64] on div at bounding box center [275, 65] width 340 height 6
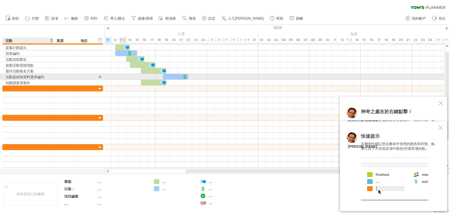
click at [26, 77] on font "活動器材與原料需求編列" at bounding box center [25, 77] width 39 height 4
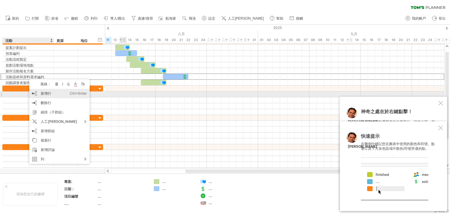
click at [44, 93] on font "新增行" at bounding box center [46, 93] width 11 height 4
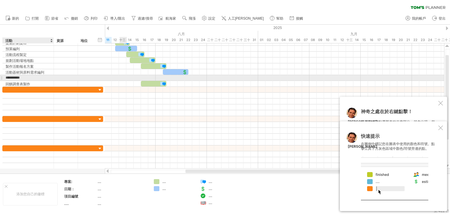
type input "********"
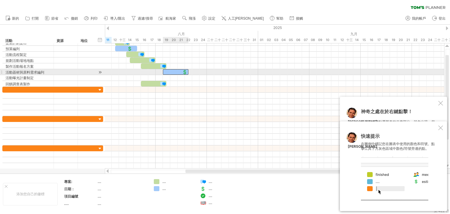
click at [172, 72] on div at bounding box center [176, 72] width 26 height 6
drag, startPoint x: 168, startPoint y: 72, endPoint x: 158, endPoint y: 73, distance: 10.0
click at [158, 73] on div at bounding box center [165, 72] width 26 height 6
click at [184, 72] on div at bounding box center [185, 72] width 6 height 6
drag, startPoint x: 184, startPoint y: 72, endPoint x: 172, endPoint y: 70, distance: 12.4
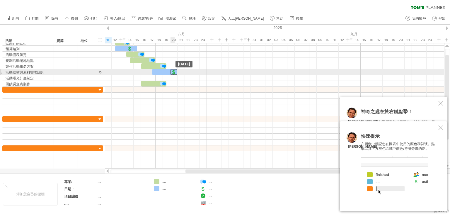
click at [172, 70] on div at bounding box center [174, 72] width 6 height 6
click at [203, 70] on div at bounding box center [275, 72] width 340 height 6
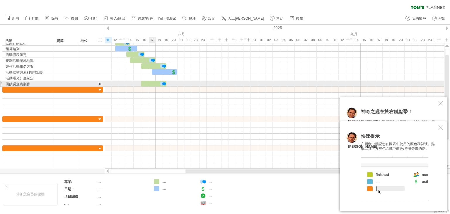
click at [155, 82] on div at bounding box center [154, 84] width 26 height 6
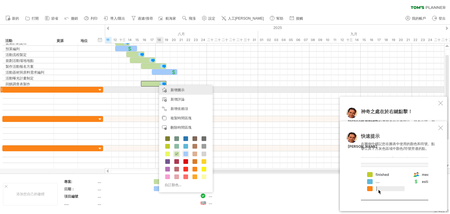
click at [178, 92] on div "新增圖示" at bounding box center [186, 89] width 54 height 9
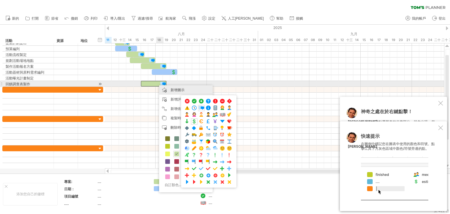
click at [218, 84] on div at bounding box center [275, 84] width 340 height 6
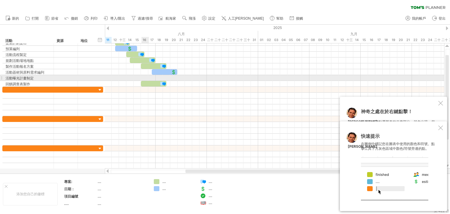
click at [147, 77] on div at bounding box center [275, 78] width 340 height 6
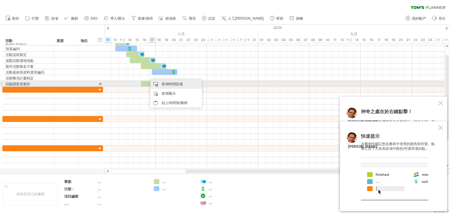
click at [172, 84] on font "新增時間區塊" at bounding box center [172, 84] width 21 height 4
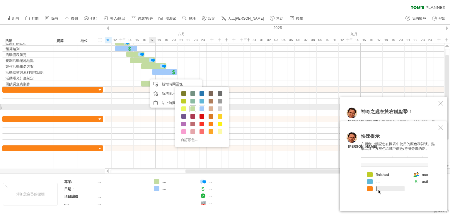
click at [192, 108] on span at bounding box center [193, 108] width 5 height 5
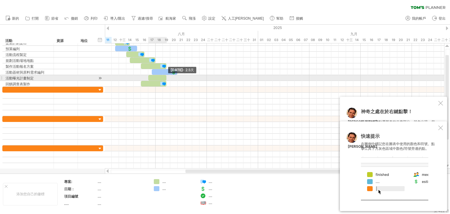
drag, startPoint x: 155, startPoint y: 77, endPoint x: 165, endPoint y: 75, distance: 10.4
click at [165, 75] on div at bounding box center [157, 78] width 18 height 6
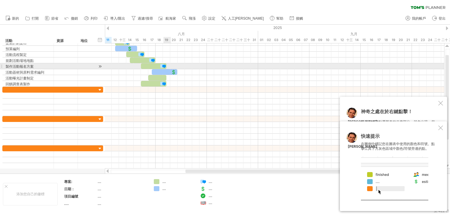
click at [164, 66] on div at bounding box center [163, 66] width 6 height 6
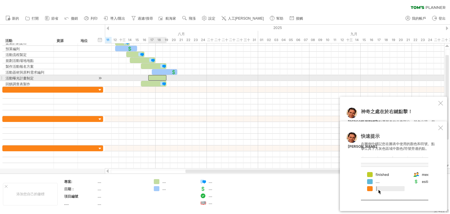
click at [160, 78] on div at bounding box center [157, 78] width 18 height 6
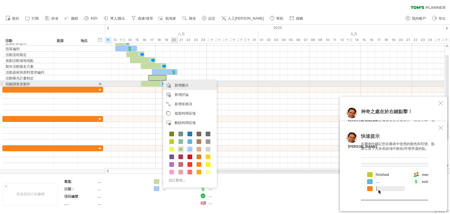
click at [189, 86] on div "新增圖示" at bounding box center [190, 85] width 54 height 9
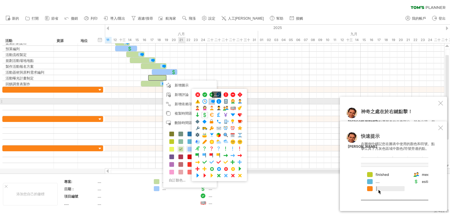
click at [209, 100] on div "...." at bounding box center [212, 102] width 6 height 6
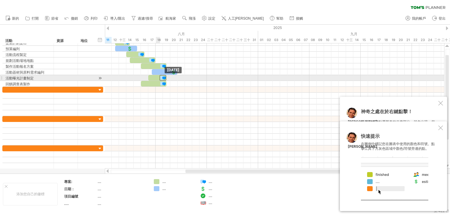
click at [162, 77] on div at bounding box center [163, 78] width 6 height 6
click at [195, 77] on div at bounding box center [275, 78] width 340 height 6
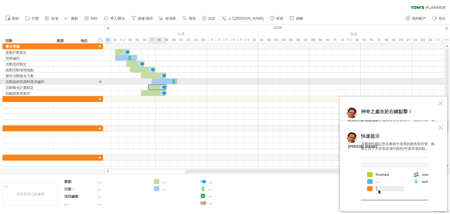
click at [157, 84] on div at bounding box center [157, 87] width 18 height 6
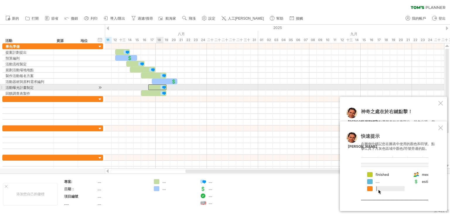
click at [163, 86] on div at bounding box center [163, 87] width 6 height 6
click at [152, 86] on div at bounding box center [157, 87] width 18 height 6
drag, startPoint x: 152, startPoint y: 86, endPoint x: 129, endPoint y: 85, distance: 23.2
click at [129, 85] on div at bounding box center [135, 87] width 18 height 6
drag, startPoint x: 164, startPoint y: 86, endPoint x: 152, endPoint y: 86, distance: 12.6
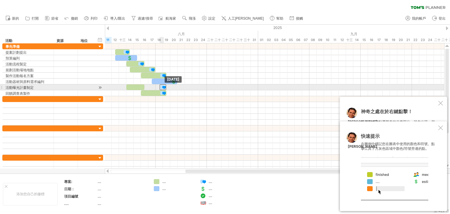
click at [161, 86] on div at bounding box center [163, 87] width 6 height 6
click at [161, 85] on div at bounding box center [159, 87] width 6 height 6
drag, startPoint x: 153, startPoint y: 85, endPoint x: 141, endPoint y: 85, distance: 12.6
click at [141, 85] on div at bounding box center [141, 87] width 6 height 6
click at [169, 88] on div at bounding box center [275, 87] width 340 height 6
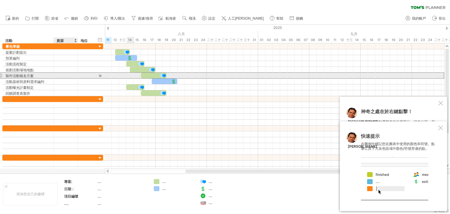
click at [55, 75] on div at bounding box center [66, 76] width 24 height 6
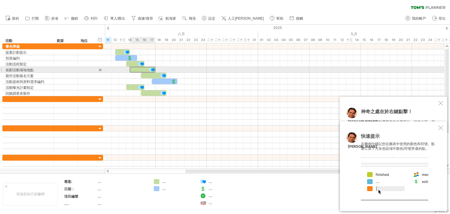
click at [140, 69] on div at bounding box center [143, 70] width 26 height 6
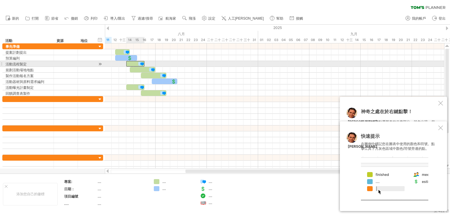
click at [136, 62] on div at bounding box center [135, 64] width 18 height 6
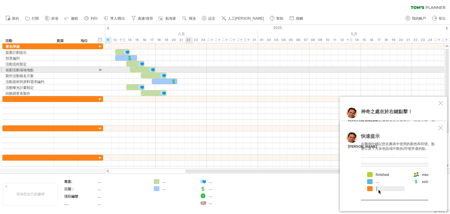
click at [191, 69] on div at bounding box center [275, 70] width 340 height 6
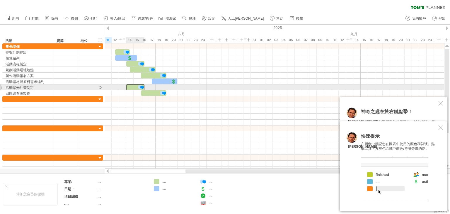
click at [131, 86] on div at bounding box center [135, 87] width 18 height 6
drag, startPoint x: 129, startPoint y: 85, endPoint x: 133, endPoint y: 86, distance: 4.4
click at [133, 86] on div at bounding box center [139, 87] width 18 height 6
click at [142, 86] on div at bounding box center [141, 87] width 6 height 6
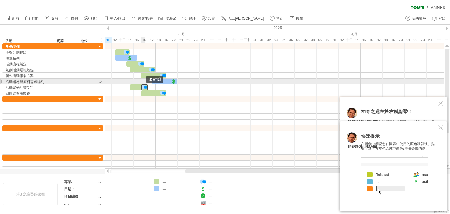
click at [142, 84] on div at bounding box center [144, 87] width 6 height 6
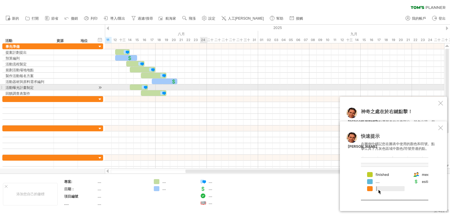
click at [206, 85] on div at bounding box center [275, 87] width 340 height 6
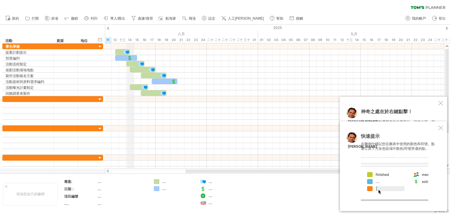
click at [129, 38] on font "14" at bounding box center [130, 40] width 4 height 4
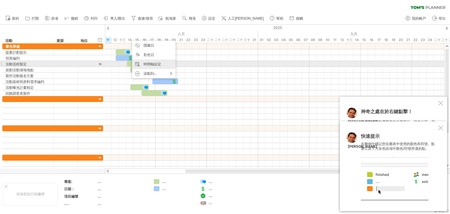
click at [150, 66] on font "時間軸設定" at bounding box center [153, 64] width 18 height 4
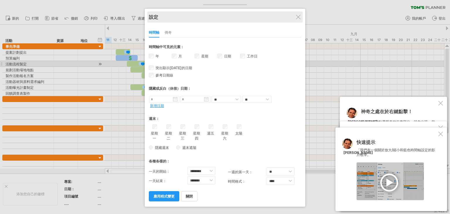
click at [298, 20] on div "設定" at bounding box center [225, 16] width 152 height 11
click at [301, 19] on div "設定" at bounding box center [225, 16] width 152 height 11
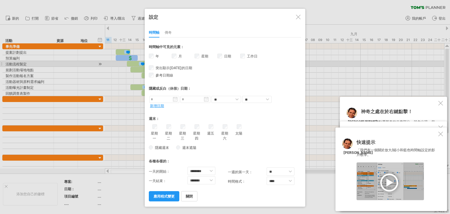
click at [297, 16] on div at bounding box center [298, 17] width 5 height 5
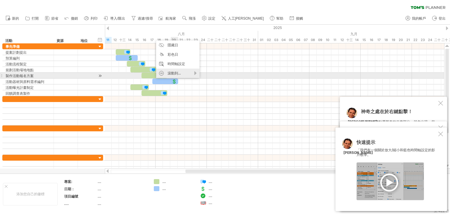
click at [178, 73] on font "滾動到..." at bounding box center [174, 73] width 13 height 4
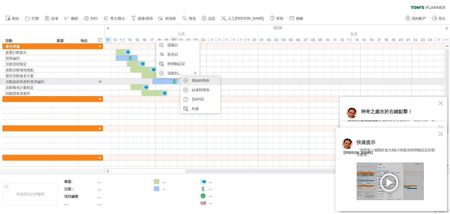
click at [201, 79] on font "開始時間表" at bounding box center [201, 80] width 18 height 4
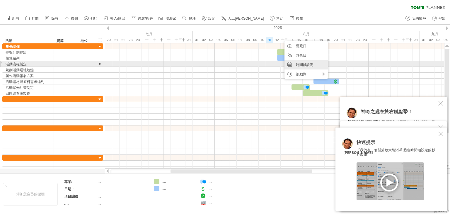
click at [296, 64] on font "時間軸設定" at bounding box center [305, 64] width 18 height 4
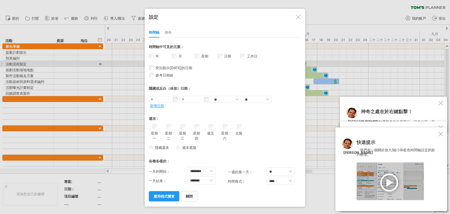
click at [298, 19] on div at bounding box center [298, 17] width 5 height 5
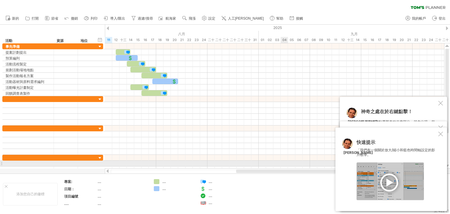
drag, startPoint x: 201, startPoint y: 170, endPoint x: 286, endPoint y: 161, distance: 85.2
click at [286, 161] on div "嘗試造訪 [DOMAIN_NAME] 再次連接... 0% 篩選： [ ] 清除過濾器" at bounding box center [225, 107] width 450 height 214
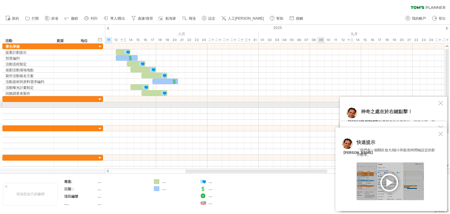
click at [439, 105] on div at bounding box center [441, 103] width 5 height 5
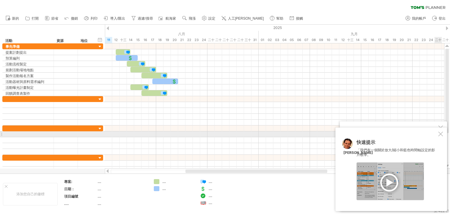
click at [440, 135] on div at bounding box center [441, 134] width 5 height 5
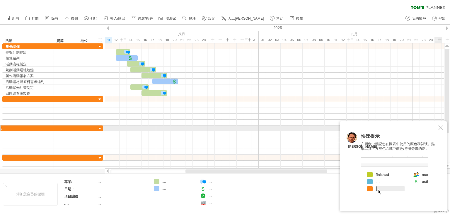
click at [442, 128] on div at bounding box center [441, 127] width 5 height 5
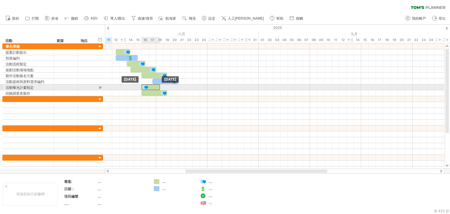
drag, startPoint x: 138, startPoint y: 86, endPoint x: 148, endPoint y: 86, distance: 10.3
click at [105, 86] on div at bounding box center [105, 87] width 0 height 6
click at [148, 87] on div at bounding box center [145, 87] width 6 height 6
drag, startPoint x: 147, startPoint y: 87, endPoint x: 156, endPoint y: 87, distance: 9.4
click at [156, 87] on div at bounding box center [156, 87] width 6 height 6
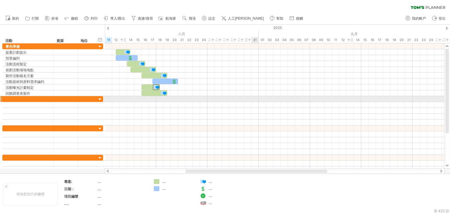
click at [252, 97] on div at bounding box center [275, 99] width 340 height 6
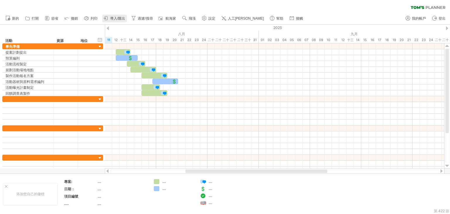
click at [123, 18] on font "導入/匯出" at bounding box center [117, 18] width 15 height 4
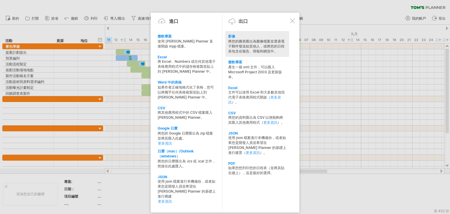
click at [235, 40] on font "將您的圖表匯出為圖像檔案並透過電子郵件發送給其他人，或將您的日程表包含在報告、簡報和網頁中。" at bounding box center [256, 46] width 56 height 14
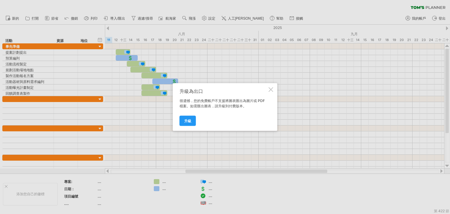
click at [269, 88] on div at bounding box center [271, 89] width 5 height 5
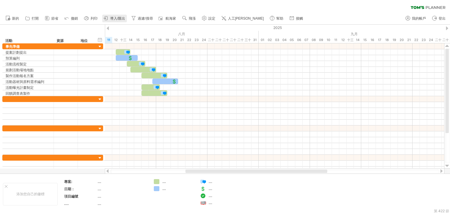
click at [111, 20] on font "導入/匯出" at bounding box center [117, 18] width 15 height 4
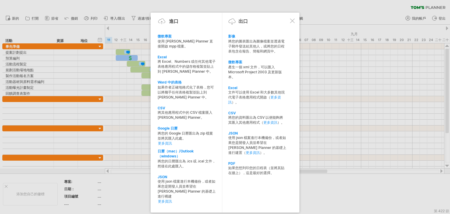
click at [350, 52] on div at bounding box center [225, 107] width 450 height 214
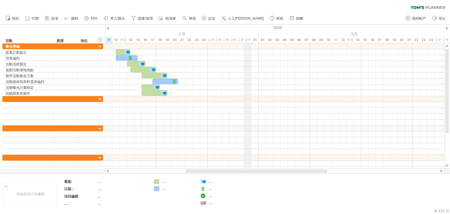
click at [246, 40] on font "三十" at bounding box center [248, 40] width 6 height 4
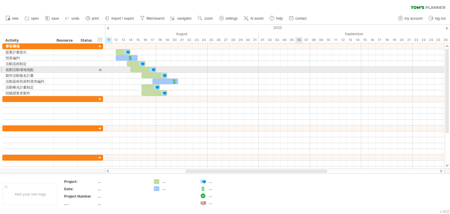
click at [302, 67] on div at bounding box center [275, 70] width 340 height 6
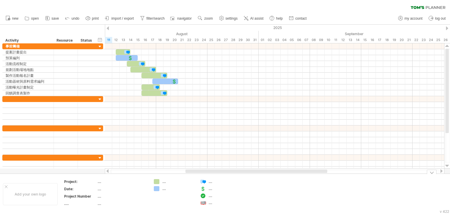
drag, startPoint x: 233, startPoint y: 174, endPoint x: 203, endPoint y: 179, distance: 30.3
click at [203, 179] on div "Add your own logo Project: .... Date: .... Project Number .... .... .... .... .…" at bounding box center [225, 194] width 450 height 41
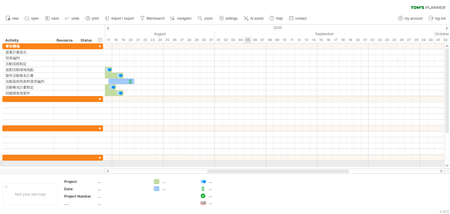
drag, startPoint x: 225, startPoint y: 172, endPoint x: 152, endPoint y: 165, distance: 73.0
click at [157, 165] on div "Trying to reach [DOMAIN_NAME] Connected again... 0% filter: [ ] clear filter re…" at bounding box center [225, 107] width 450 height 214
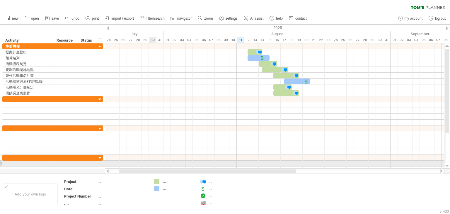
click at [111, 165] on div at bounding box center [275, 164] width 340 height 6
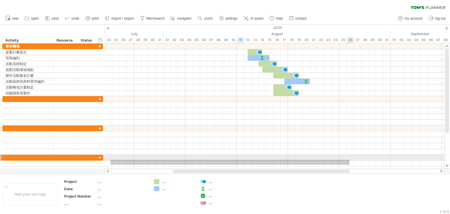
drag, startPoint x: 111, startPoint y: 165, endPoint x: 347, endPoint y: 160, distance: 237.0
click at [350, 161] on div at bounding box center [275, 164] width 340 height 6
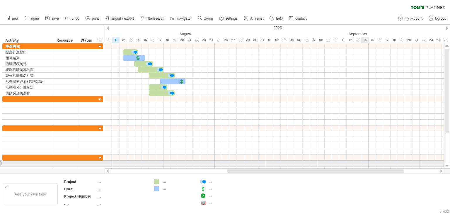
drag, startPoint x: 311, startPoint y: 172, endPoint x: 365, endPoint y: 164, distance: 55.1
click at [365, 164] on div "Trying to reach [DOMAIN_NAME] Connected again... 0% filter: [ ] clear filter re…" at bounding box center [225, 107] width 450 height 214
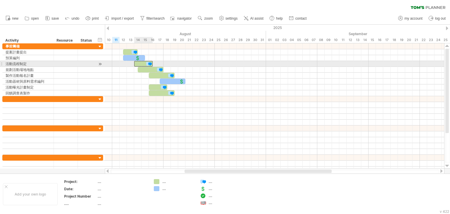
click at [145, 62] on div at bounding box center [143, 64] width 18 height 6
drag, startPoint x: 153, startPoint y: 63, endPoint x: 166, endPoint y: 61, distance: 13.4
click at [166, 61] on span at bounding box center [167, 64] width 2 height 6
click at [150, 63] on div at bounding box center [149, 64] width 6 height 6
click at [160, 63] on div at bounding box center [150, 64] width 33 height 6
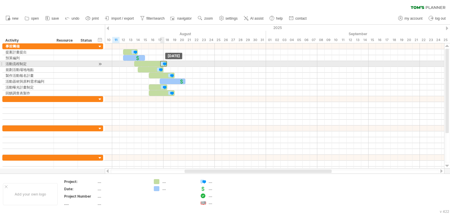
drag, startPoint x: 149, startPoint y: 64, endPoint x: 162, endPoint y: 61, distance: 13.7
click at [162, 61] on div at bounding box center [163, 64] width 6 height 6
click at [238, 61] on div at bounding box center [275, 64] width 340 height 6
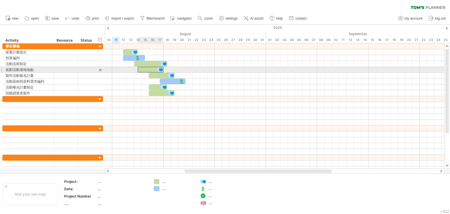
click at [145, 69] on div at bounding box center [151, 70] width 26 height 6
drag, startPoint x: 163, startPoint y: 68, endPoint x: 174, endPoint y: 68, distance: 10.9
click at [174, 68] on span at bounding box center [174, 70] width 2 height 6
drag, startPoint x: 160, startPoint y: 70, endPoint x: 170, endPoint y: 69, distance: 9.7
click at [170, 69] on div at bounding box center [171, 70] width 6 height 6
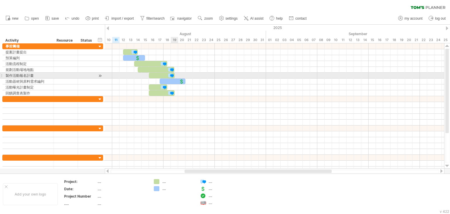
click at [172, 79] on div at bounding box center [173, 82] width 26 height 6
drag, startPoint x: 185, startPoint y: 80, endPoint x: 200, endPoint y: 76, distance: 15.4
click at [200, 76] on div "[DATE] - 5.5 days [DATE]" at bounding box center [275, 105] width 340 height 125
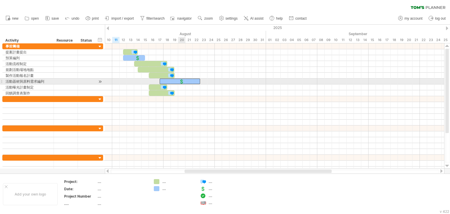
click at [181, 80] on div at bounding box center [182, 82] width 6 height 6
drag, startPoint x: 181, startPoint y: 80, endPoint x: 195, endPoint y: 80, distance: 14.1
click at [195, 80] on div at bounding box center [196, 82] width 6 height 6
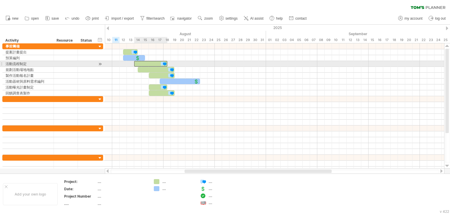
click at [154, 62] on div at bounding box center [150, 64] width 33 height 6
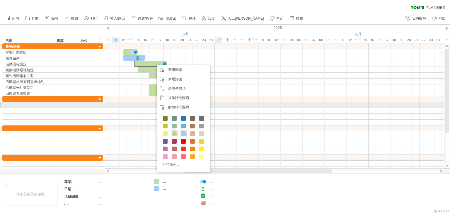
click at [240, 90] on div at bounding box center [275, 93] width 340 height 6
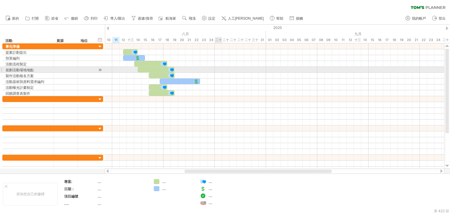
click at [216, 69] on div at bounding box center [275, 70] width 340 height 6
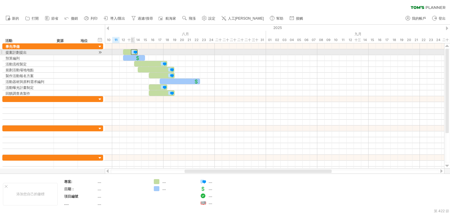
click at [133, 51] on div at bounding box center [134, 52] width 6 height 6
click at [123, 51] on div at bounding box center [130, 52] width 15 height 6
drag, startPoint x: 120, startPoint y: 52, endPoint x: 113, endPoint y: 52, distance: 7.0
click at [113, 52] on span at bounding box center [112, 52] width 2 height 6
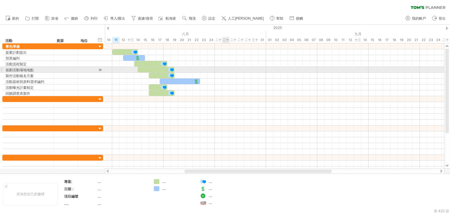
click at [228, 71] on div at bounding box center [275, 70] width 340 height 6
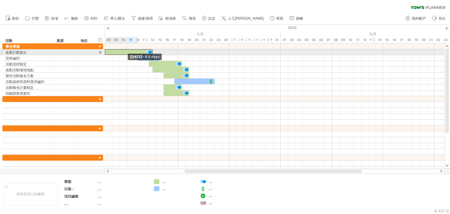
drag, startPoint x: 112, startPoint y: 51, endPoint x: 104, endPoint y: 53, distance: 8.3
click at [104, 53] on div "嘗試造訪 [DOMAIN_NAME] 再次連接... 0% 篩選： [ ] 清除過濾器" at bounding box center [225, 107] width 450 height 214
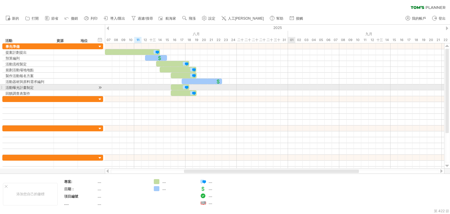
click at [296, 86] on div at bounding box center [275, 87] width 340 height 6
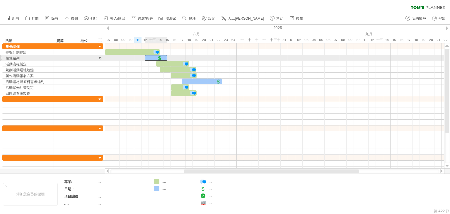
click at [147, 57] on div at bounding box center [156, 58] width 22 height 6
drag, startPoint x: 145, startPoint y: 56, endPoint x: 138, endPoint y: 57, distance: 7.1
click at [138, 57] on span at bounding box center [138, 58] width 2 height 6
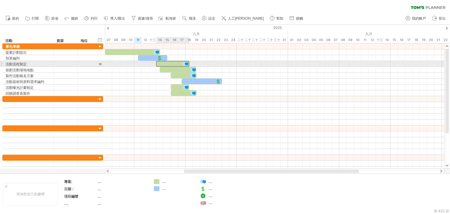
click at [170, 63] on div at bounding box center [172, 64] width 33 height 6
drag, startPoint x: 156, startPoint y: 64, endPoint x: 144, endPoint y: 64, distance: 12.0
click at [144, 64] on span at bounding box center [145, 64] width 2 height 6
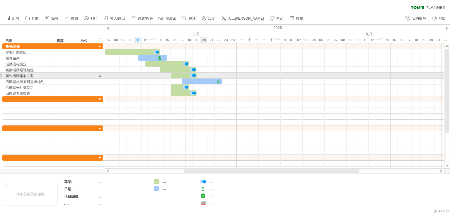
click at [202, 77] on div at bounding box center [275, 76] width 340 height 6
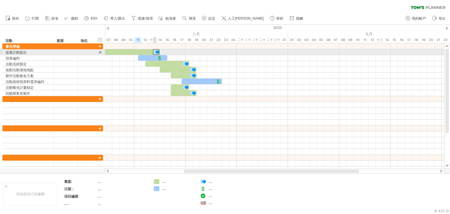
click at [155, 52] on div at bounding box center [156, 52] width 6 height 6
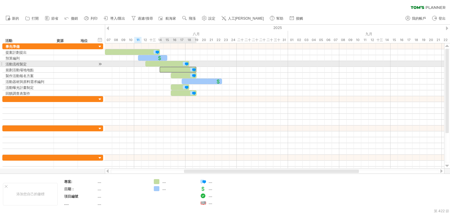
click at [183, 67] on div at bounding box center [178, 70] width 37 height 6
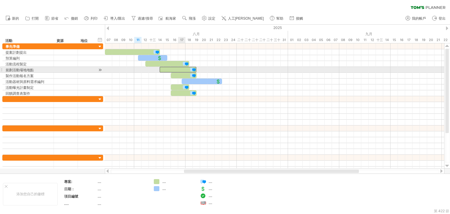
click at [183, 69] on div at bounding box center [178, 70] width 37 height 6
drag, startPoint x: 159, startPoint y: 69, endPoint x: 168, endPoint y: 69, distance: 8.5
click at [168, 69] on span at bounding box center [167, 70] width 2 height 6
click at [198, 71] on div "[DATE] - 4.0 days [DATE] - 4.0天" at bounding box center [275, 105] width 340 height 125
drag, startPoint x: 167, startPoint y: 68, endPoint x: 159, endPoint y: 70, distance: 9.0
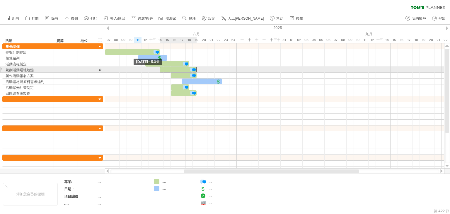
click at [159, 70] on span at bounding box center [160, 70] width 2 height 6
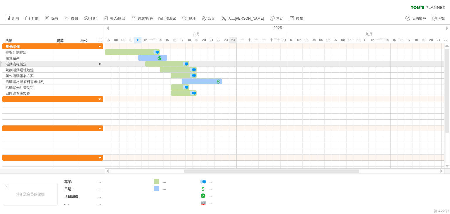
click at [232, 64] on div at bounding box center [275, 64] width 340 height 6
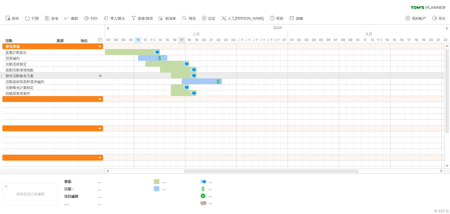
click at [181, 73] on div at bounding box center [184, 76] width 26 height 6
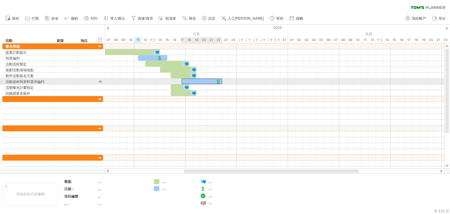
click at [193, 80] on div at bounding box center [202, 82] width 40 height 6
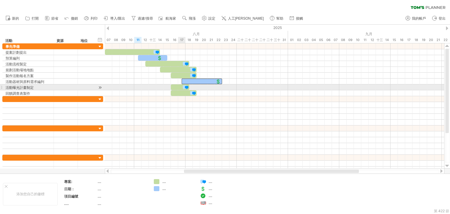
click at [179, 85] on div at bounding box center [180, 87] width 18 height 6
drag, startPoint x: 189, startPoint y: 86, endPoint x: 209, endPoint y: 84, distance: 20.0
click at [209, 84] on div "[DATE] - 5.0天 [DATE]" at bounding box center [275, 105] width 340 height 125
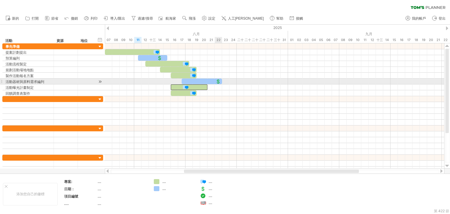
click at [228, 84] on div at bounding box center [275, 87] width 340 height 6
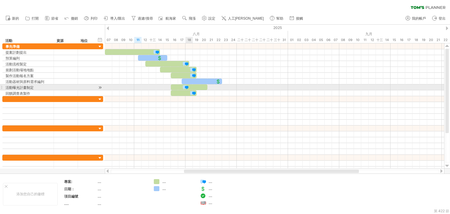
click at [188, 86] on div at bounding box center [186, 87] width 6 height 6
drag, startPoint x: 188, startPoint y: 86, endPoint x: 205, endPoint y: 87, distance: 17.6
click at [205, 87] on div at bounding box center [204, 87] width 6 height 6
click at [262, 86] on div at bounding box center [275, 87] width 340 height 6
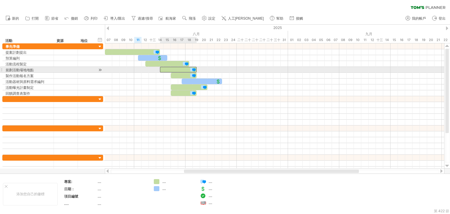
click at [180, 69] on div at bounding box center [178, 70] width 37 height 6
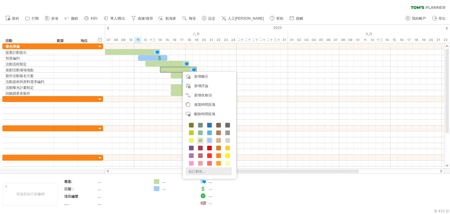
click at [211, 170] on div "自訂顏色..." at bounding box center [209, 171] width 46 height 8
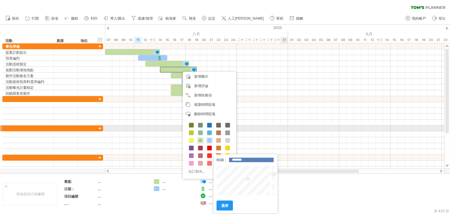
click at [285, 125] on div at bounding box center [275, 128] width 340 height 6
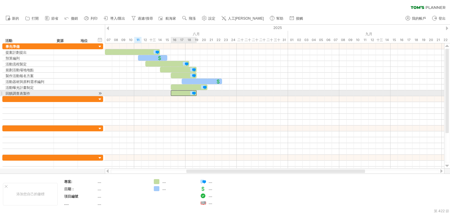
click at [186, 93] on div at bounding box center [184, 93] width 26 height 6
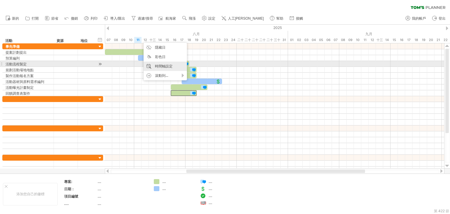
click at [171, 64] on font "時間軸設定" at bounding box center [164, 66] width 18 height 4
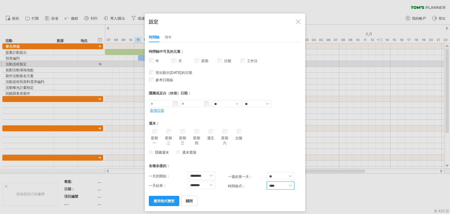
click at [277, 183] on select "**** ****" at bounding box center [281, 185] width 28 height 8
click at [201, 60] on label "星期 週數的可見性 目前時間軸上沒有足夠的水平空間來顯示週數。 不過，如果您放大日程表，則在可能的情況下會顯示週數。" at bounding box center [204, 61] width 8 height 4
click at [168, 199] on font "應用程式變更" at bounding box center [164, 201] width 21 height 4
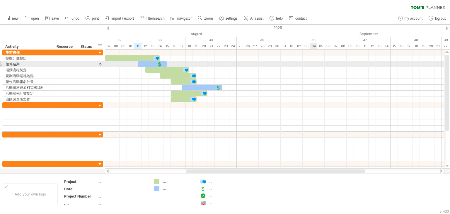
click at [317, 61] on div at bounding box center [275, 64] width 340 height 6
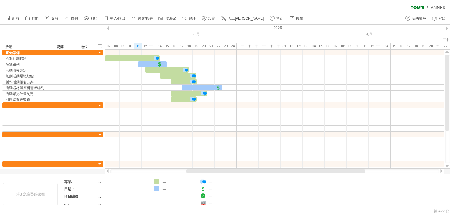
click at [310, 18] on div "新的" at bounding box center [225, 18] width 450 height 12
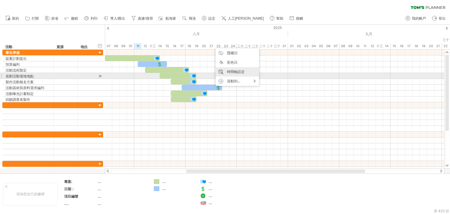
click at [236, 72] on font "時間軸設定" at bounding box center [236, 71] width 18 height 4
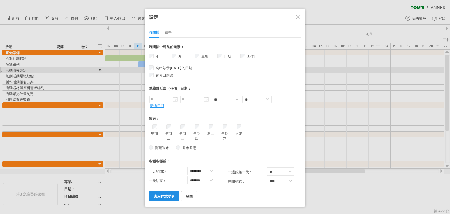
click at [167, 32] on font "傳奇" at bounding box center [168, 32] width 7 height 4
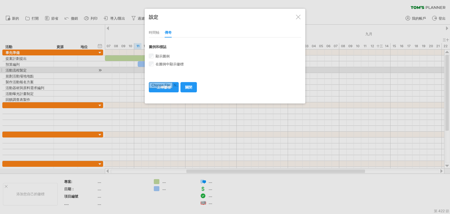
click at [156, 35] on font "時間軸" at bounding box center [154, 32] width 11 height 4
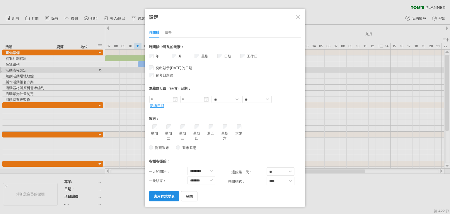
click at [298, 16] on div at bounding box center [298, 17] width 5 height 5
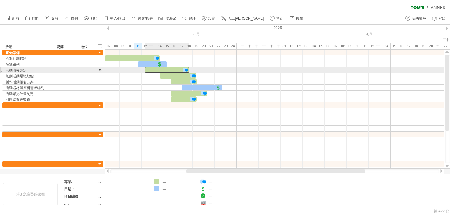
click at [169, 70] on div at bounding box center [167, 70] width 44 height 6
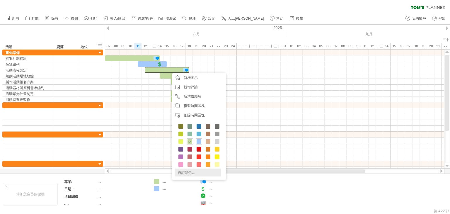
click at [184, 171] on font "自訂顏色..." at bounding box center [186, 172] width 17 height 4
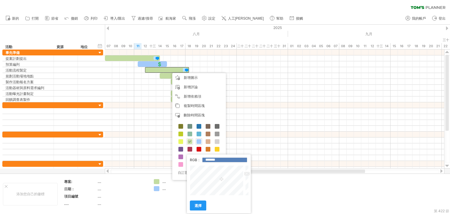
type input "*******"
click at [209, 177] on div at bounding box center [217, 180] width 55 height 30
click at [198, 203] on link "選擇" at bounding box center [198, 206] width 16 height 10
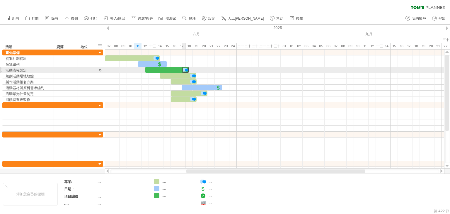
click at [186, 71] on div at bounding box center [185, 70] width 6 height 6
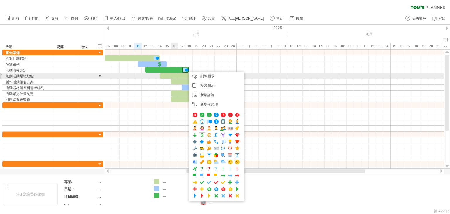
click at [174, 79] on div at bounding box center [184, 82] width 26 height 6
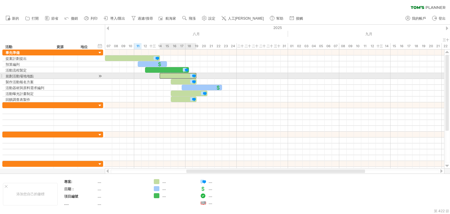
click at [175, 75] on div at bounding box center [178, 76] width 37 height 6
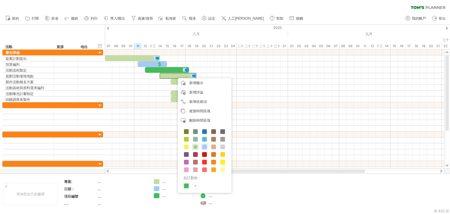
click at [194, 185] on div "+" at bounding box center [196, 186] width 6 height 6
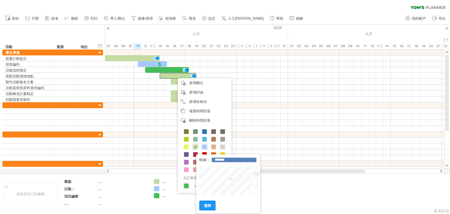
click at [218, 184] on div at bounding box center [226, 180] width 55 height 30
type input "*******"
click at [218, 190] on div at bounding box center [226, 180] width 55 height 30
click at [208, 206] on font "選擇" at bounding box center [207, 205] width 7 height 4
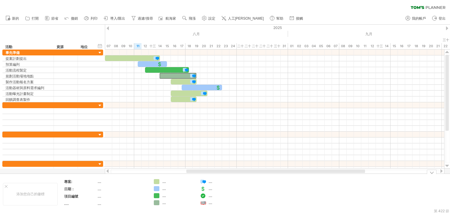
click at [218, 147] on div at bounding box center [275, 146] width 340 height 6
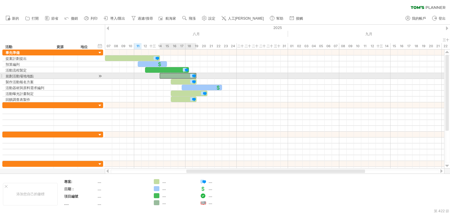
click at [183, 74] on div at bounding box center [178, 76] width 37 height 6
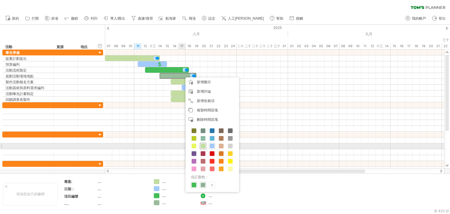
click at [202, 145] on span at bounding box center [203, 146] width 5 height 5
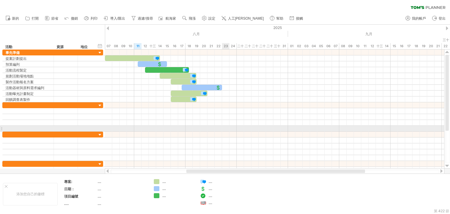
click at [226, 127] on div at bounding box center [275, 129] width 340 height 6
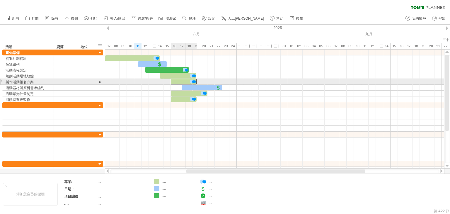
click at [186, 82] on div at bounding box center [184, 82] width 26 height 6
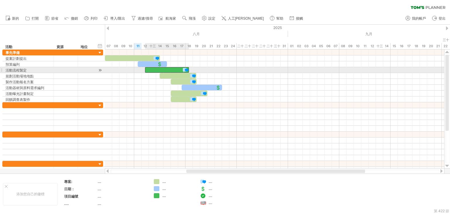
click at [175, 69] on div at bounding box center [167, 70] width 44 height 6
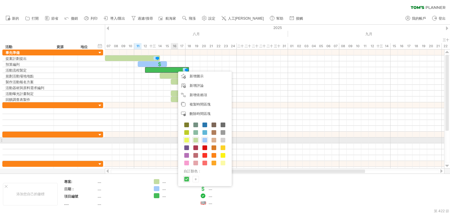
click at [185, 139] on span at bounding box center [186, 140] width 5 height 5
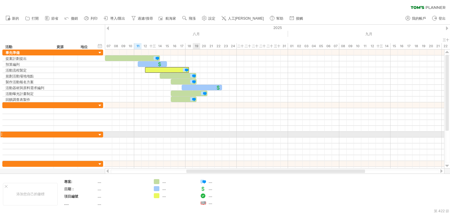
click at [199, 136] on div at bounding box center [275, 135] width 340 height 6
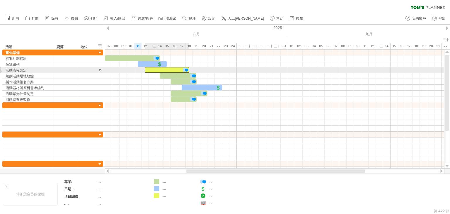
click at [172, 70] on div at bounding box center [167, 70] width 44 height 6
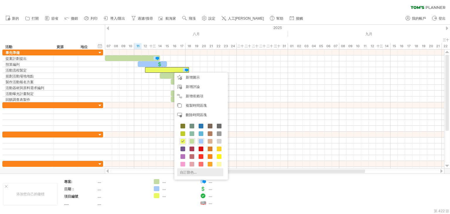
click at [182, 171] on font "自訂顏色..." at bounding box center [188, 172] width 17 height 4
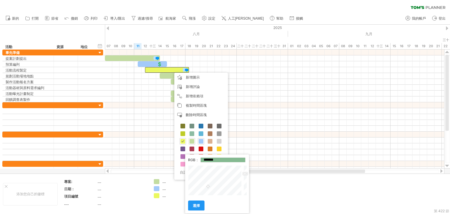
click at [208, 187] on div at bounding box center [215, 180] width 55 height 30
click at [197, 180] on div at bounding box center [215, 180] width 55 height 30
type input "*******"
click at [204, 184] on div at bounding box center [215, 180] width 55 height 30
click at [198, 206] on font "選擇" at bounding box center [196, 205] width 7 height 4
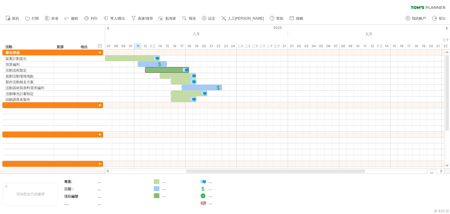
click at [203, 161] on div at bounding box center [275, 164] width 340 height 6
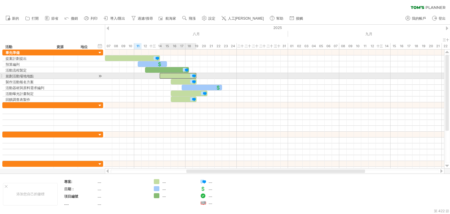
click at [179, 74] on div at bounding box center [178, 76] width 37 height 6
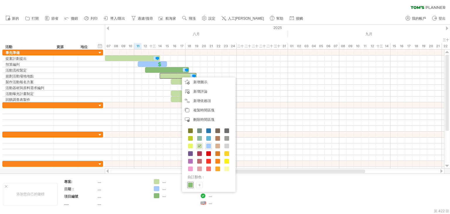
click at [191, 184] on span at bounding box center [190, 185] width 5 height 5
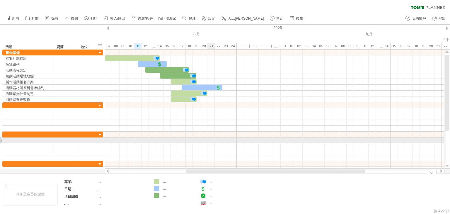
click at [211, 142] on div at bounding box center [275, 141] width 340 height 6
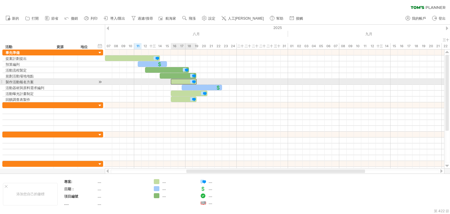
click at [178, 79] on div at bounding box center [184, 82] width 26 height 6
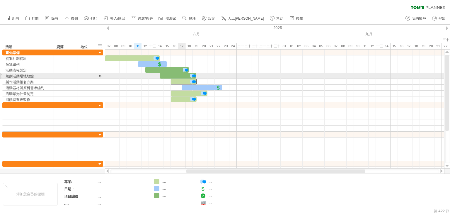
click at [178, 77] on div at bounding box center [178, 76] width 37 height 6
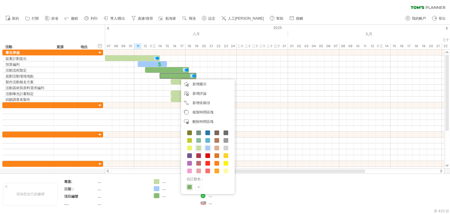
click at [197, 187] on font "+" at bounding box center [198, 187] width 3 height 6
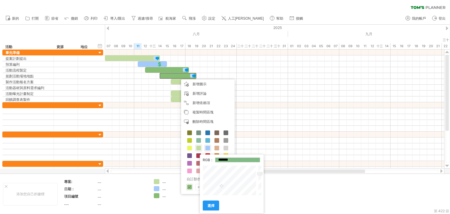
click at [222, 187] on div at bounding box center [230, 180] width 55 height 30
click at [222, 190] on div at bounding box center [230, 180] width 55 height 30
type input "*******"
drag, startPoint x: 260, startPoint y: 174, endPoint x: 260, endPoint y: 170, distance: 4.1
click at [260, 170] on div at bounding box center [259, 180] width 4 height 30
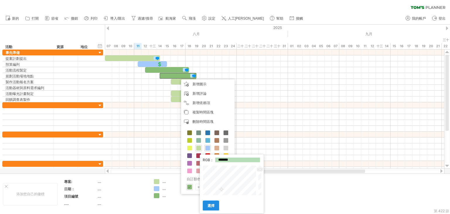
click at [214, 210] on link "選擇" at bounding box center [211, 206] width 16 height 10
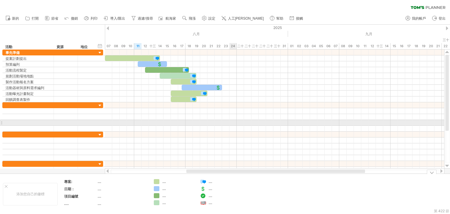
click at [236, 123] on div at bounding box center [275, 123] width 340 height 6
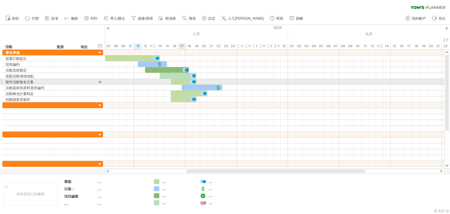
click at [179, 80] on div at bounding box center [184, 82] width 26 height 6
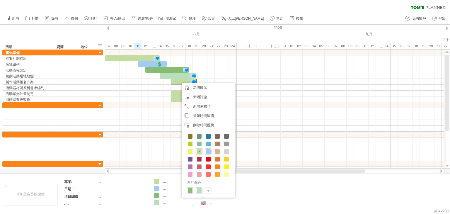
click at [208, 189] on font "+" at bounding box center [208, 191] width 3 height 6
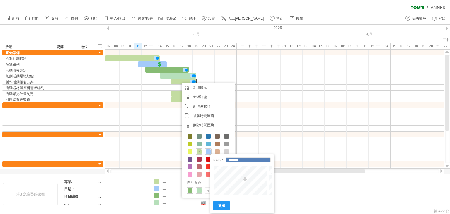
click at [231, 183] on div at bounding box center [240, 180] width 55 height 30
type input "*******"
click at [269, 177] on div at bounding box center [270, 180] width 4 height 30
click at [223, 204] on font "選擇" at bounding box center [221, 205] width 7 height 4
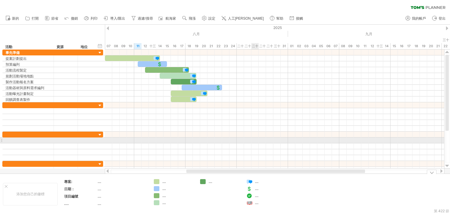
click at [256, 142] on div at bounding box center [275, 141] width 340 height 6
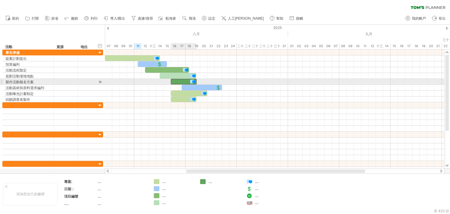
click at [188, 79] on div at bounding box center [184, 82] width 26 height 6
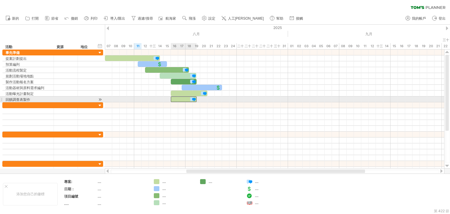
click at [184, 99] on div at bounding box center [184, 99] width 26 height 6
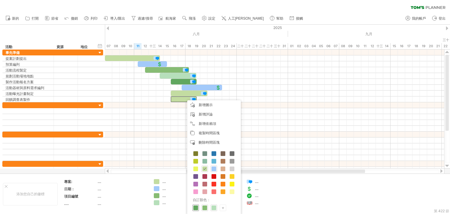
click at [196, 207] on span at bounding box center [196, 208] width 5 height 5
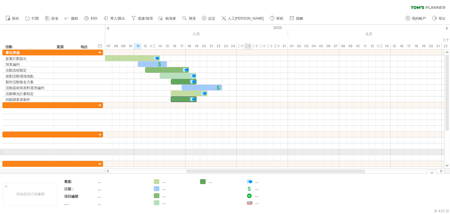
click at [245, 149] on div at bounding box center [275, 152] width 340 height 6
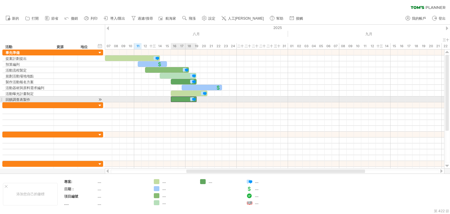
click at [181, 99] on div at bounding box center [184, 99] width 26 height 6
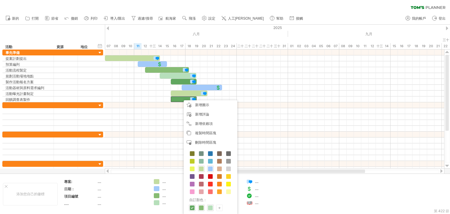
click at [204, 207] on div "自訂顏色： +" at bounding box center [211, 181] width 54 height 68
click at [204, 208] on div at bounding box center [201, 208] width 6 height 6
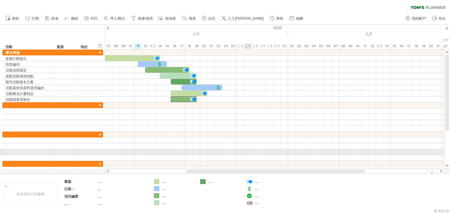
click at [250, 155] on div at bounding box center [275, 158] width 340 height 6
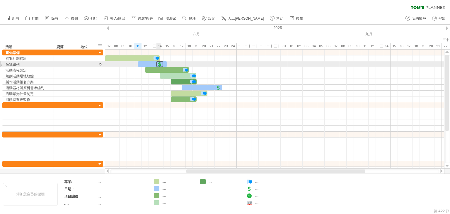
click at [159, 64] on div at bounding box center [160, 64] width 6 height 6
drag, startPoint x: 159, startPoint y: 64, endPoint x: 163, endPoint y: 64, distance: 3.5
click at [163, 64] on div at bounding box center [163, 64] width 6 height 6
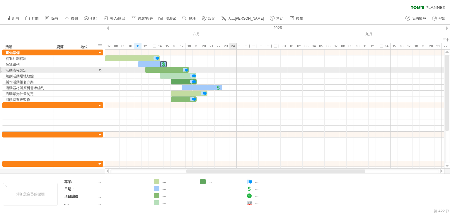
click at [263, 74] on div at bounding box center [275, 76] width 340 height 6
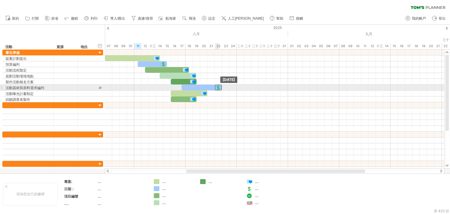
click at [220, 88] on div at bounding box center [218, 88] width 6 height 6
click at [238, 87] on div at bounding box center [275, 88] width 340 height 6
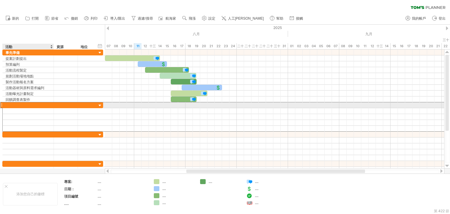
click at [32, 103] on div at bounding box center [28, 105] width 45 height 6
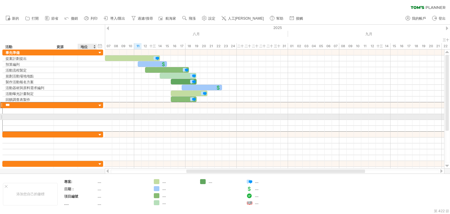
type input "*"
type input "******"
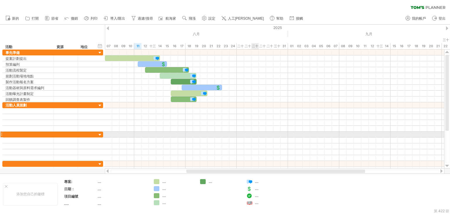
click at [257, 133] on div at bounding box center [275, 135] width 340 height 6
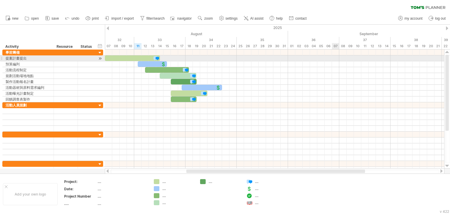
click at [335, 61] on div at bounding box center [275, 64] width 340 height 6
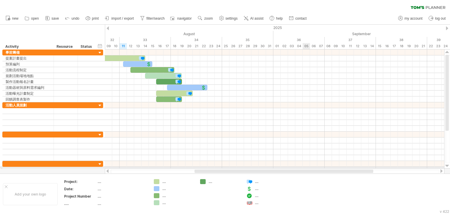
drag, startPoint x: 295, startPoint y: 172, endPoint x: 303, endPoint y: 168, distance: 9.7
click at [303, 168] on div "Trying to reach [DOMAIN_NAME] Connected again... 0% filter: [ ] clear filter re…" at bounding box center [225, 107] width 450 height 214
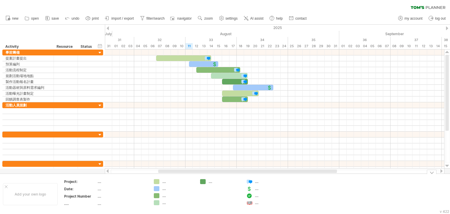
drag, startPoint x: 311, startPoint y: 170, endPoint x: 276, endPoint y: 176, distance: 35.0
click at [276, 176] on div "Trying to reach [DOMAIN_NAME] Connected again... 0% filter: [ ] clear filter re…" at bounding box center [225, 107] width 450 height 214
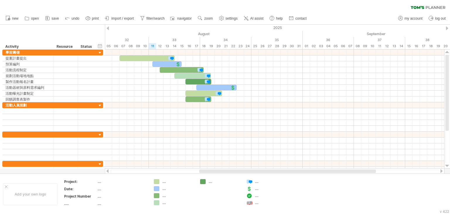
drag, startPoint x: 279, startPoint y: 172, endPoint x: 298, endPoint y: 171, distance: 18.8
click at [298, 171] on div at bounding box center [287, 171] width 177 height 4
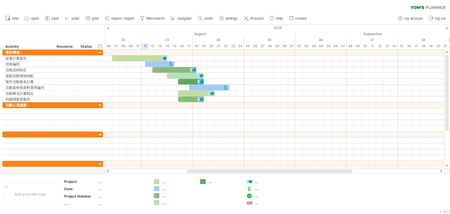
click at [289, 173] on div at bounding box center [270, 171] width 166 height 4
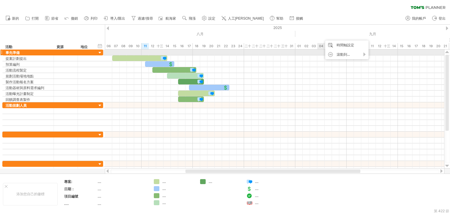
click at [318, 54] on div at bounding box center [275, 53] width 340 height 6
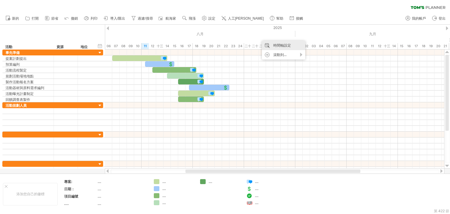
click at [280, 45] on font "時間軸設定" at bounding box center [283, 45] width 18 height 4
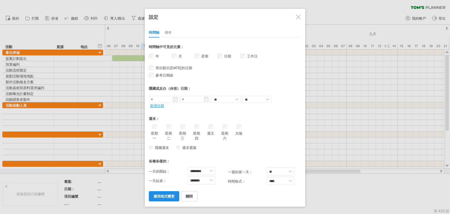
click at [298, 15] on div at bounding box center [298, 17] width 5 height 5
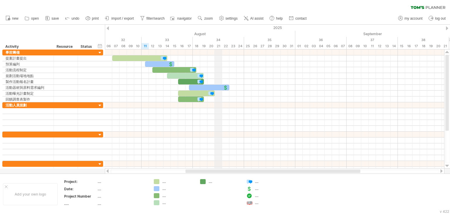
click at [219, 39] on div "34" at bounding box center [218, 40] width 51 height 6
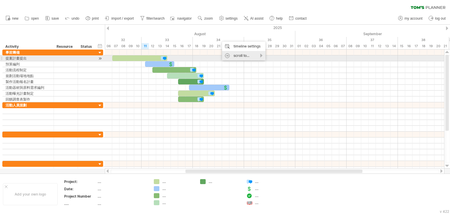
click at [241, 56] on div "scroll to..." at bounding box center [243, 55] width 43 height 9
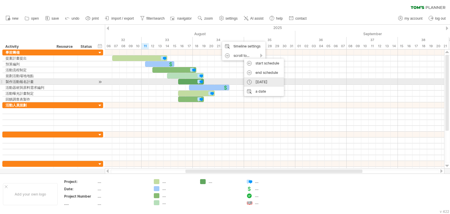
click at [263, 83] on div "[DATE]" at bounding box center [264, 81] width 40 height 9
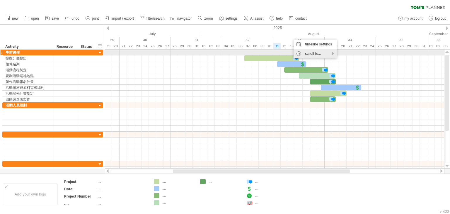
click at [307, 51] on div "scroll to..." at bounding box center [315, 53] width 43 height 9
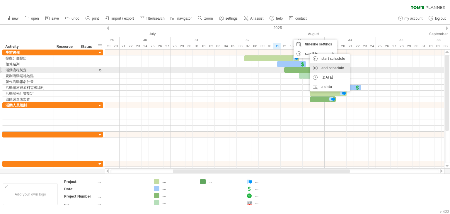
click at [322, 68] on div "end schedule" at bounding box center [330, 67] width 40 height 9
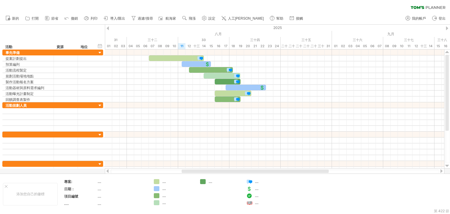
click at [315, 8] on div "篩選： [ ] 清除過濾器 重新套用濾鏡" at bounding box center [225, 6] width 450 height 12
click at [302, 43] on font "時間軸設定" at bounding box center [308, 44] width 18 height 4
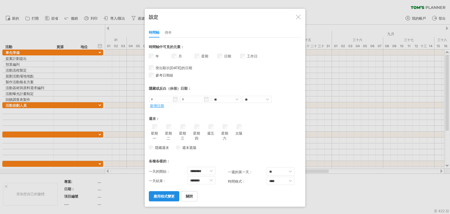
click at [199, 53] on div "星期 週數的可見性 目前時間軸上沒有足夠的水平空間來顯示週數。 不過，如果您放大日程表，則在可能的情況下會顯示週數。" at bounding box center [206, 57] width 23 height 9
click at [164, 191] on link "應用程式變更" at bounding box center [164, 196] width 30 height 10
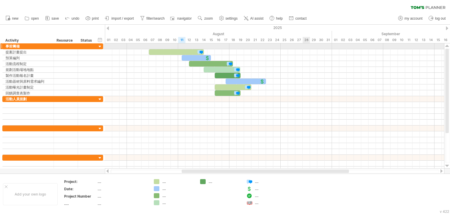
click at [305, 49] on div at bounding box center [275, 46] width 340 height 6
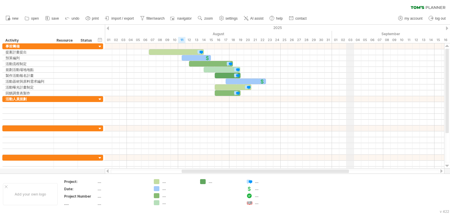
click at [353, 25] on div "2025" at bounding box center [336, 28] width 1371 height 6
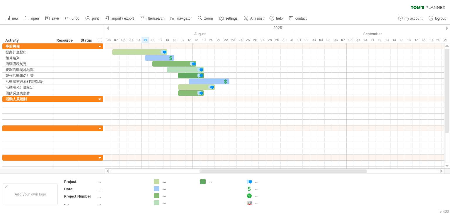
drag, startPoint x: 266, startPoint y: 170, endPoint x: 284, endPoint y: 169, distance: 17.9
click at [284, 169] on div at bounding box center [275, 171] width 340 height 6
